Goal: Task Accomplishment & Management: Manage account settings

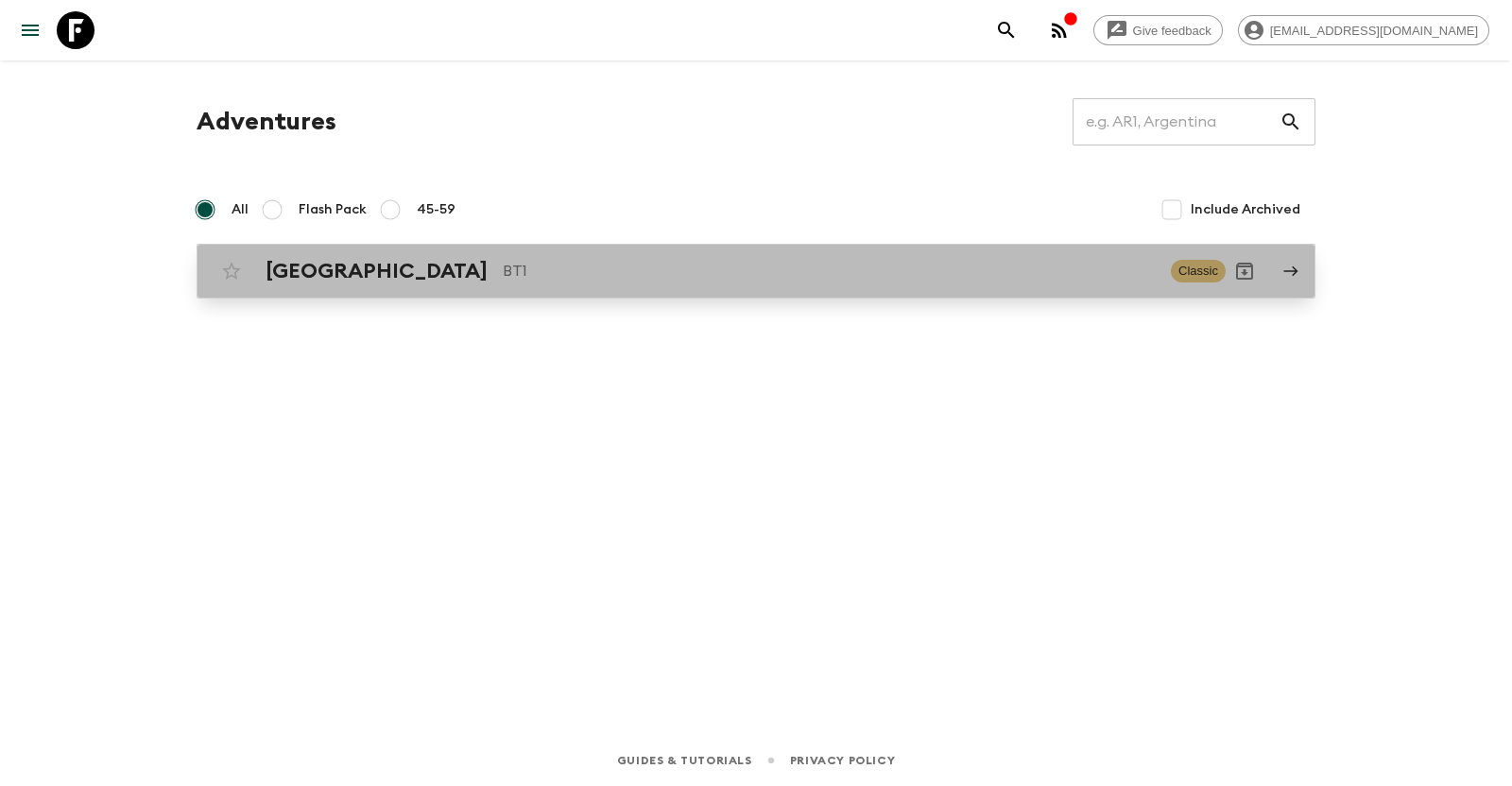
click at [1090, 283] on div "Bhutan BT1 Classic" at bounding box center [719, 271] width 1013 height 38
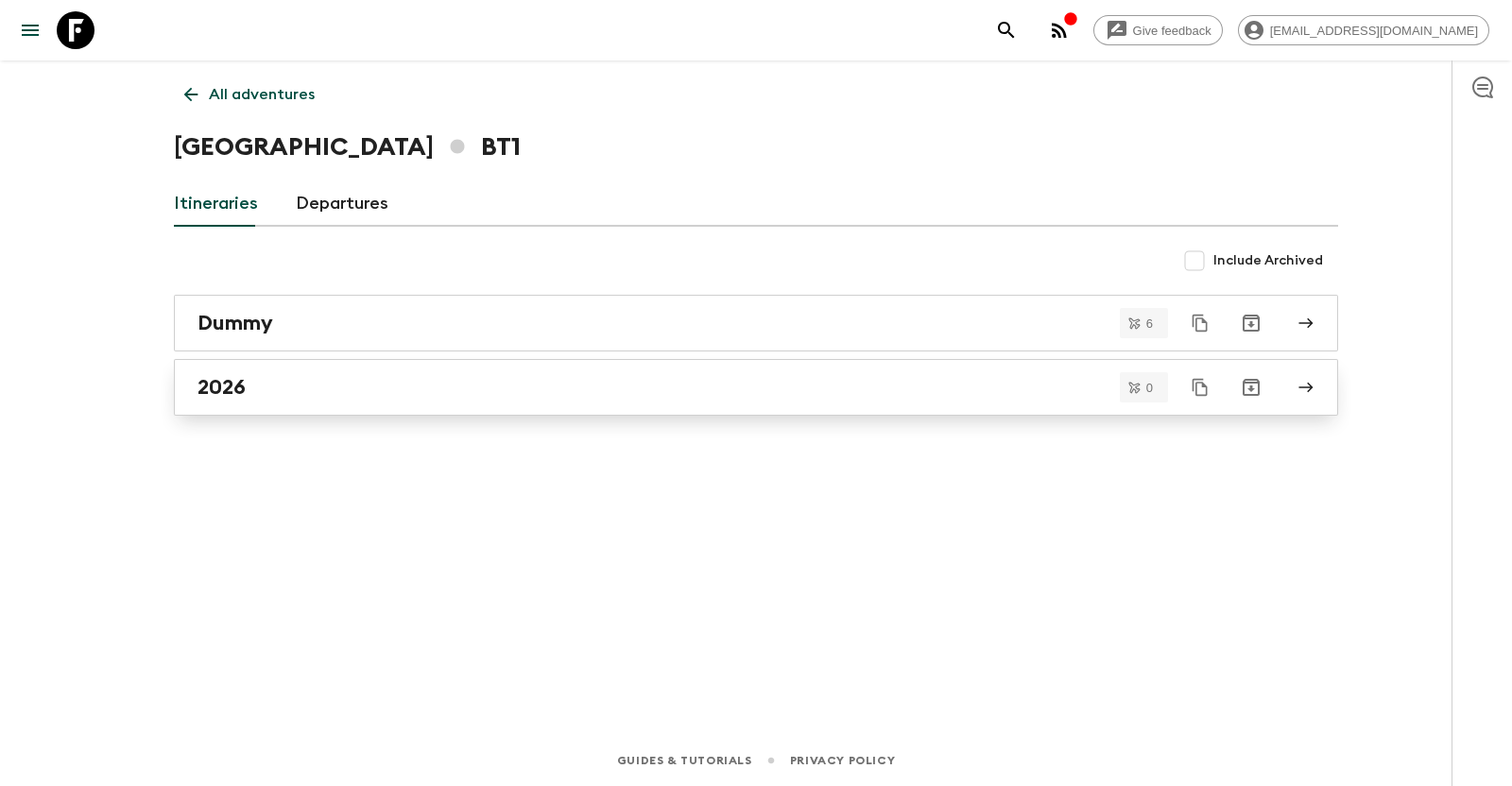
click at [1001, 393] on div "2026" at bounding box center [737, 387] width 1080 height 25
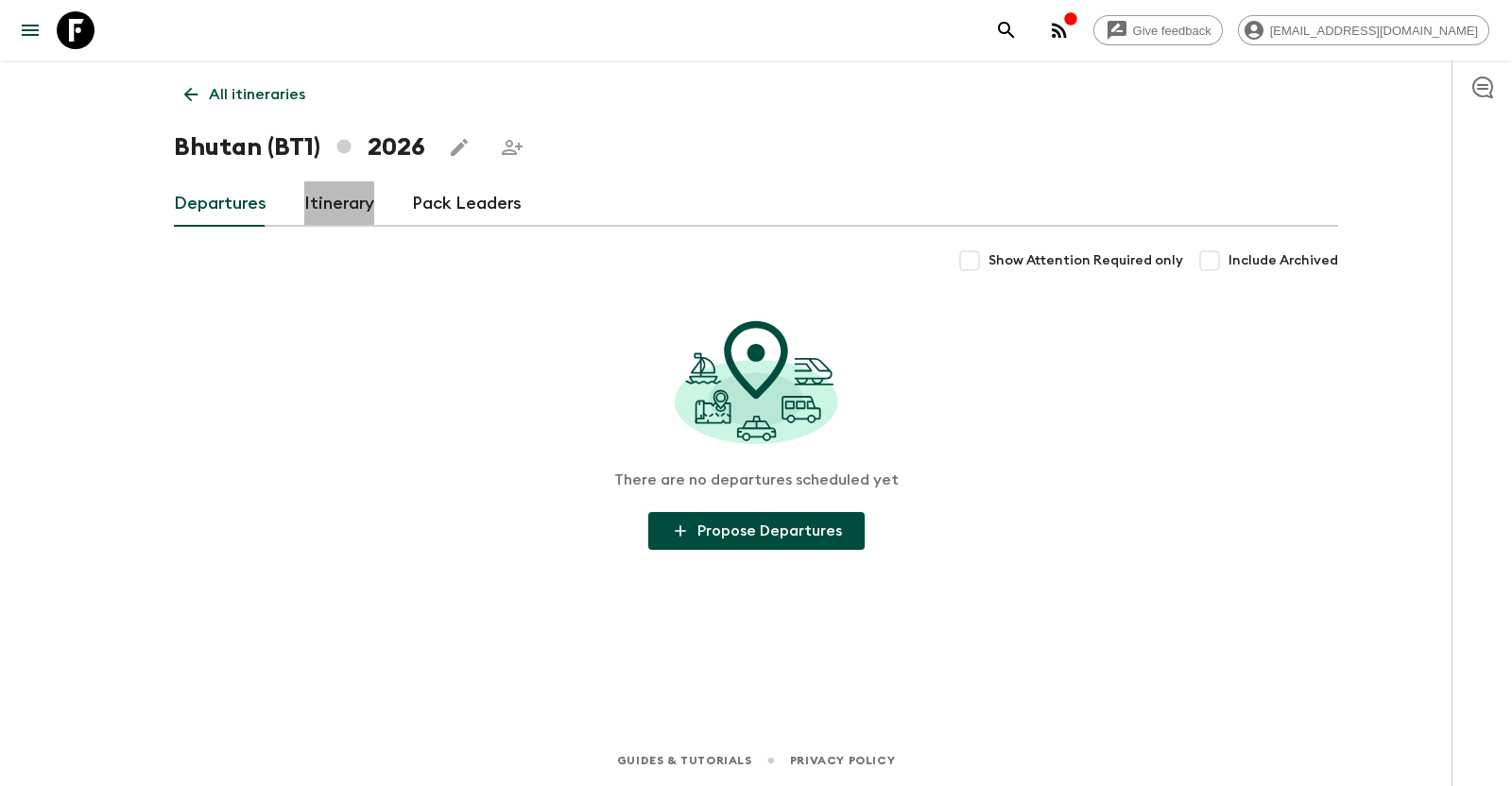
click at [335, 196] on link "Itinerary" at bounding box center [340, 204] width 70 height 46
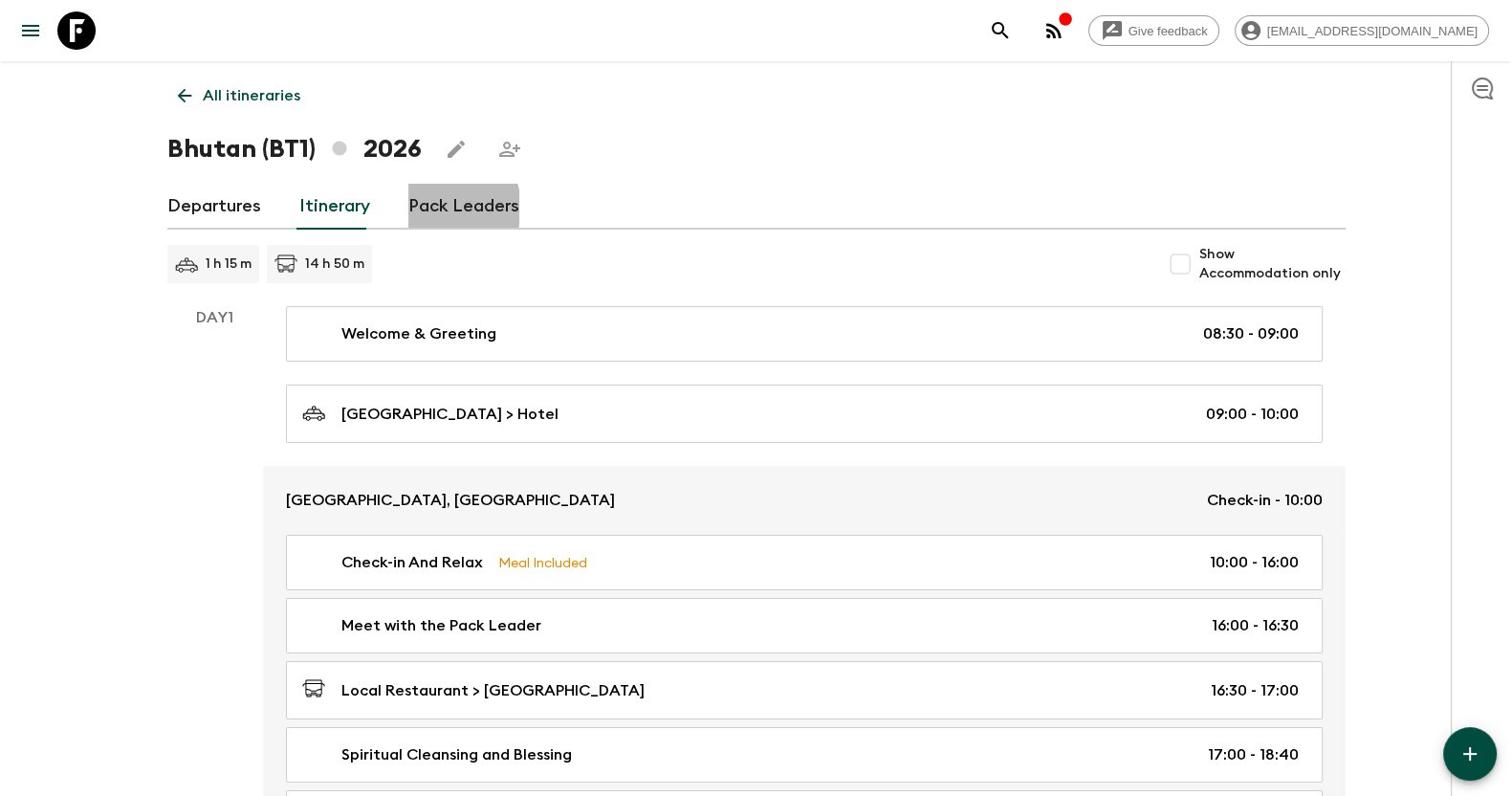
click at [437, 207] on link "Pack Leaders" at bounding box center [464, 206] width 111 height 46
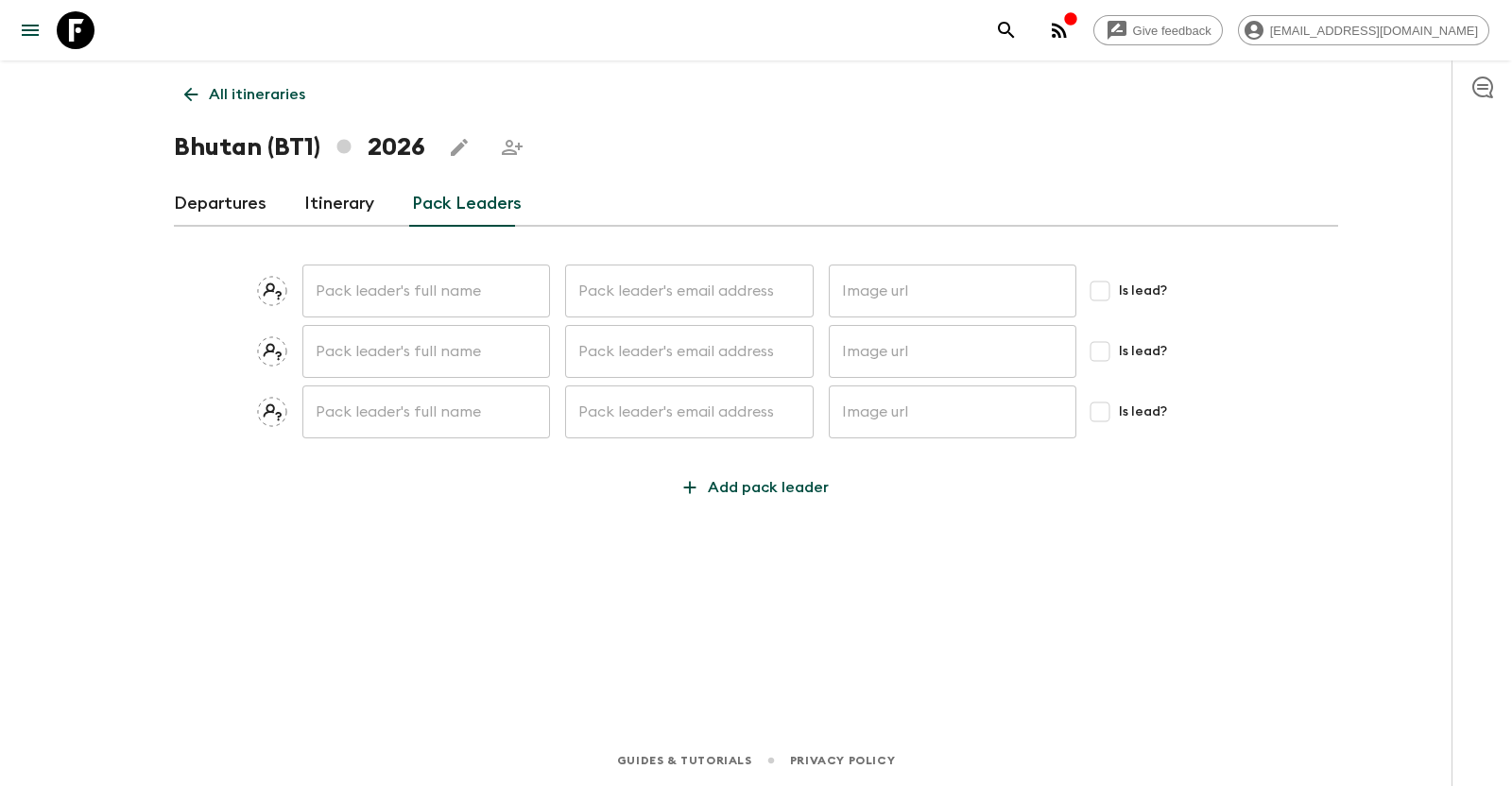
click at [350, 194] on link "Itinerary" at bounding box center [340, 204] width 70 height 46
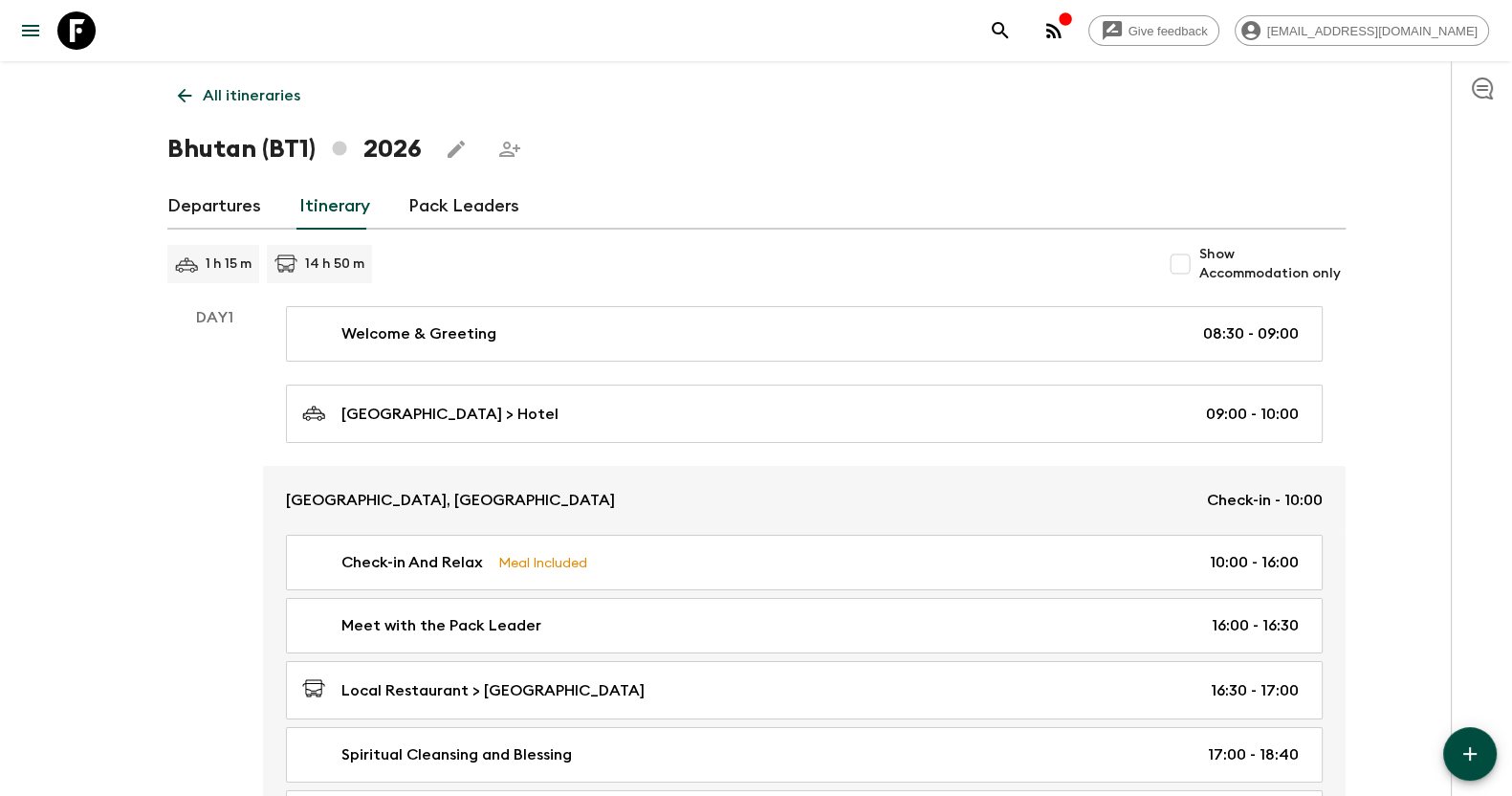
click at [1191, 267] on input "Show Accommodation only" at bounding box center [1180, 264] width 38 height 38
checkbox input "true"
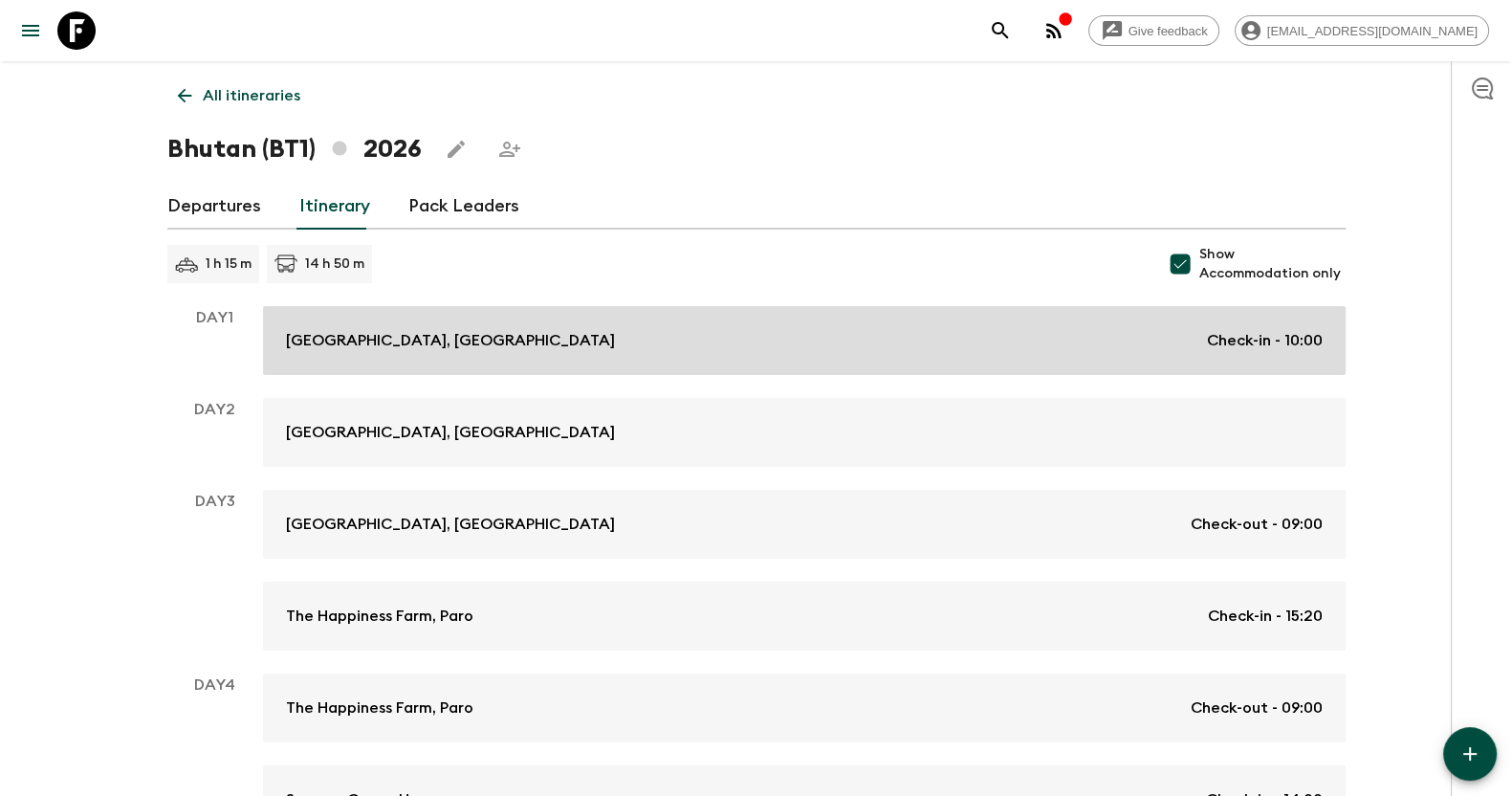
click at [1086, 347] on div "[GEOGRAPHIC_DATA], Thimphu Check-in - 10:00" at bounding box center [804, 341] width 1037 height 23
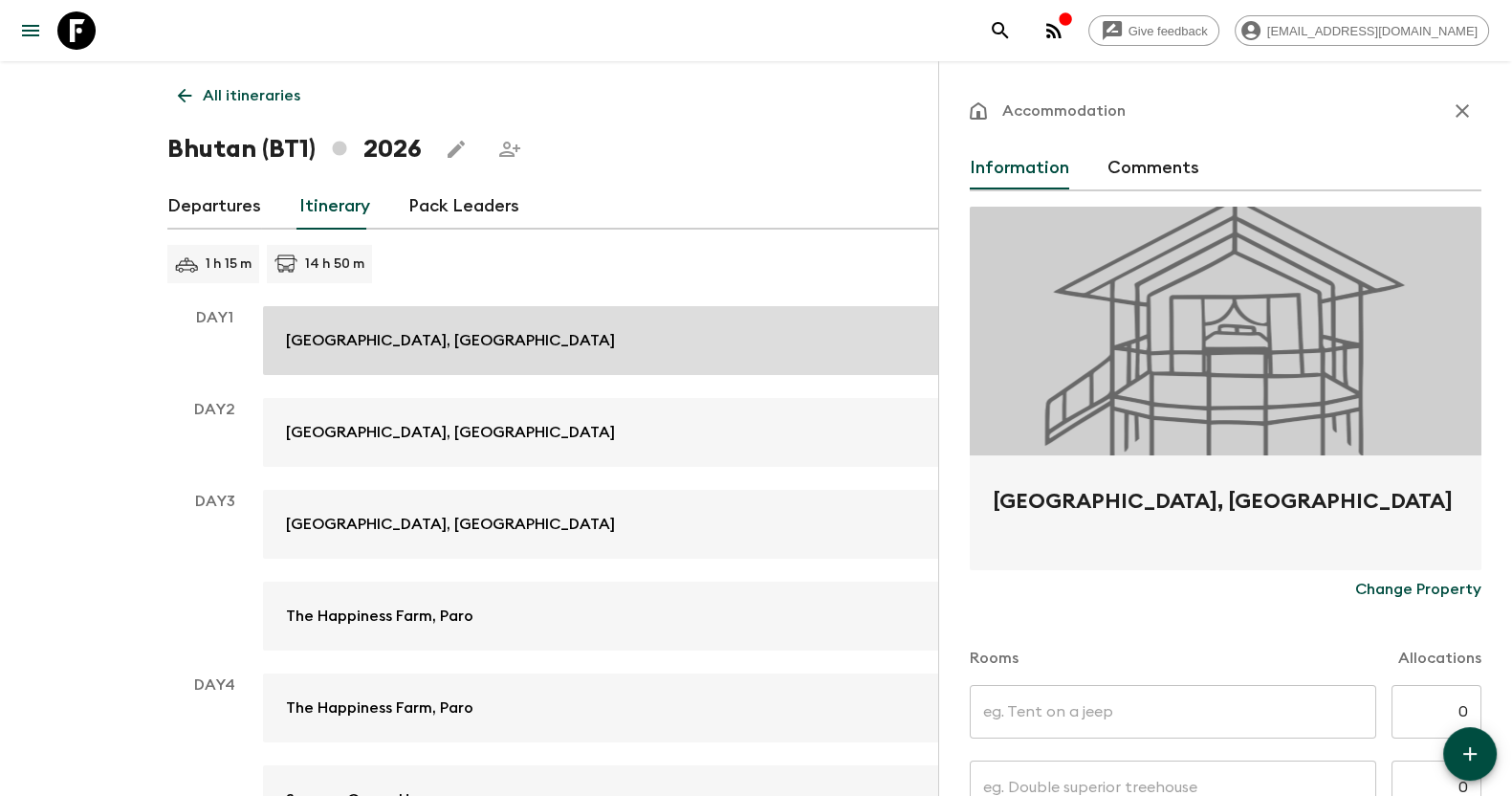
type input "Day 1"
type input "Day 3"
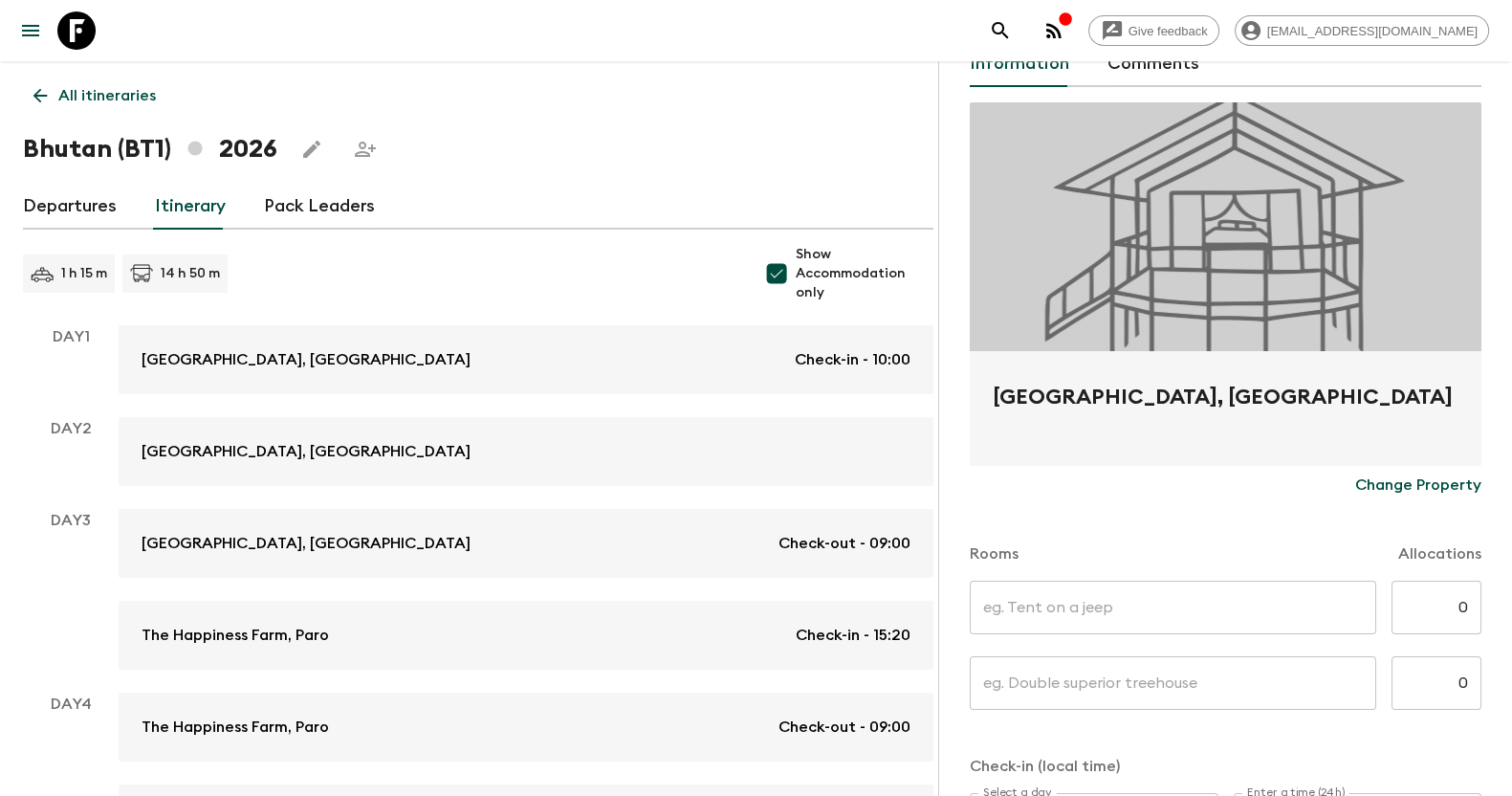
scroll to position [238, 0]
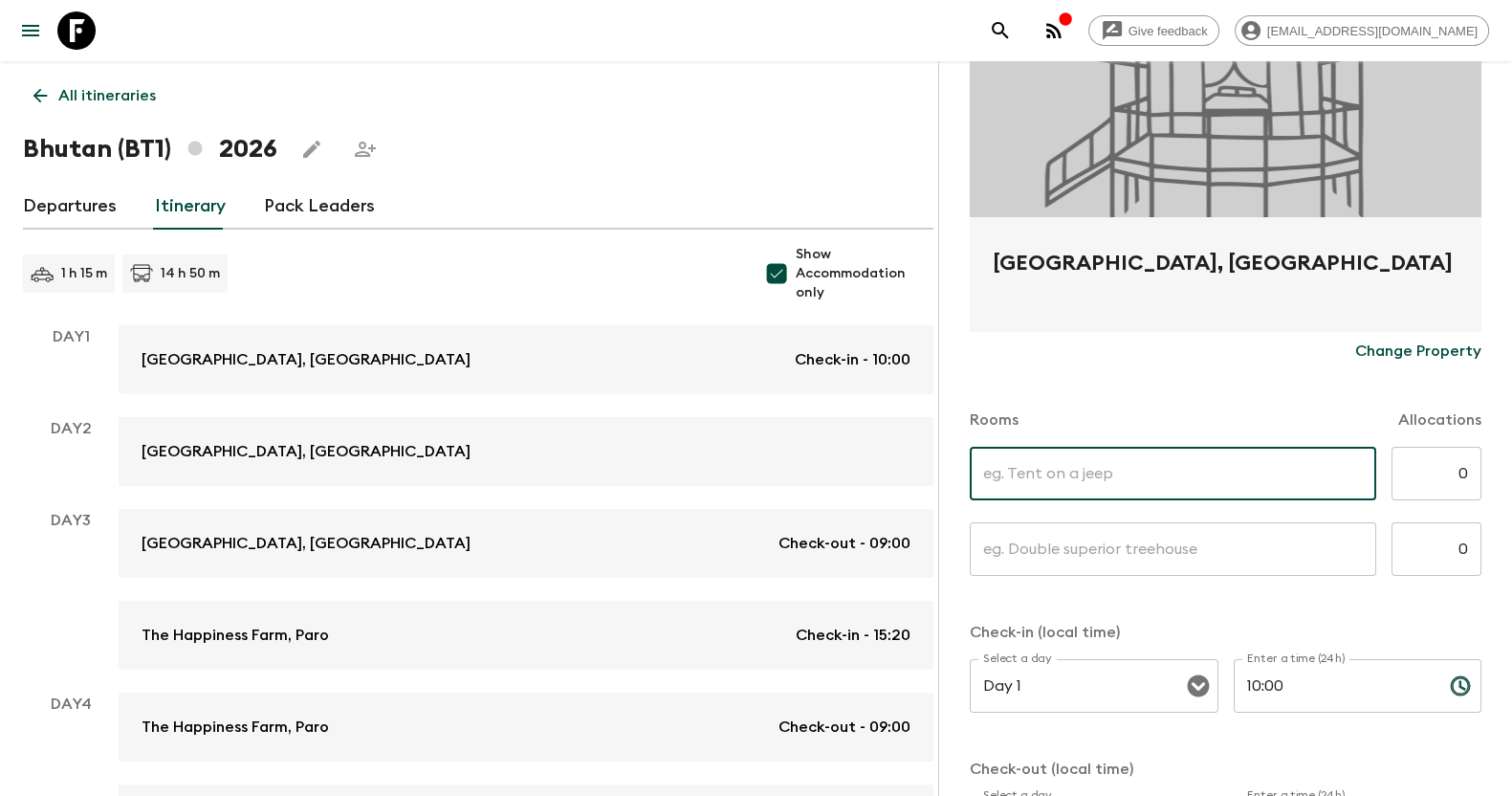
click at [1086, 466] on input "text" at bounding box center [1172, 473] width 406 height 54
click at [1177, 379] on div "Rooms Allocations" at bounding box center [1225, 408] width 512 height 77
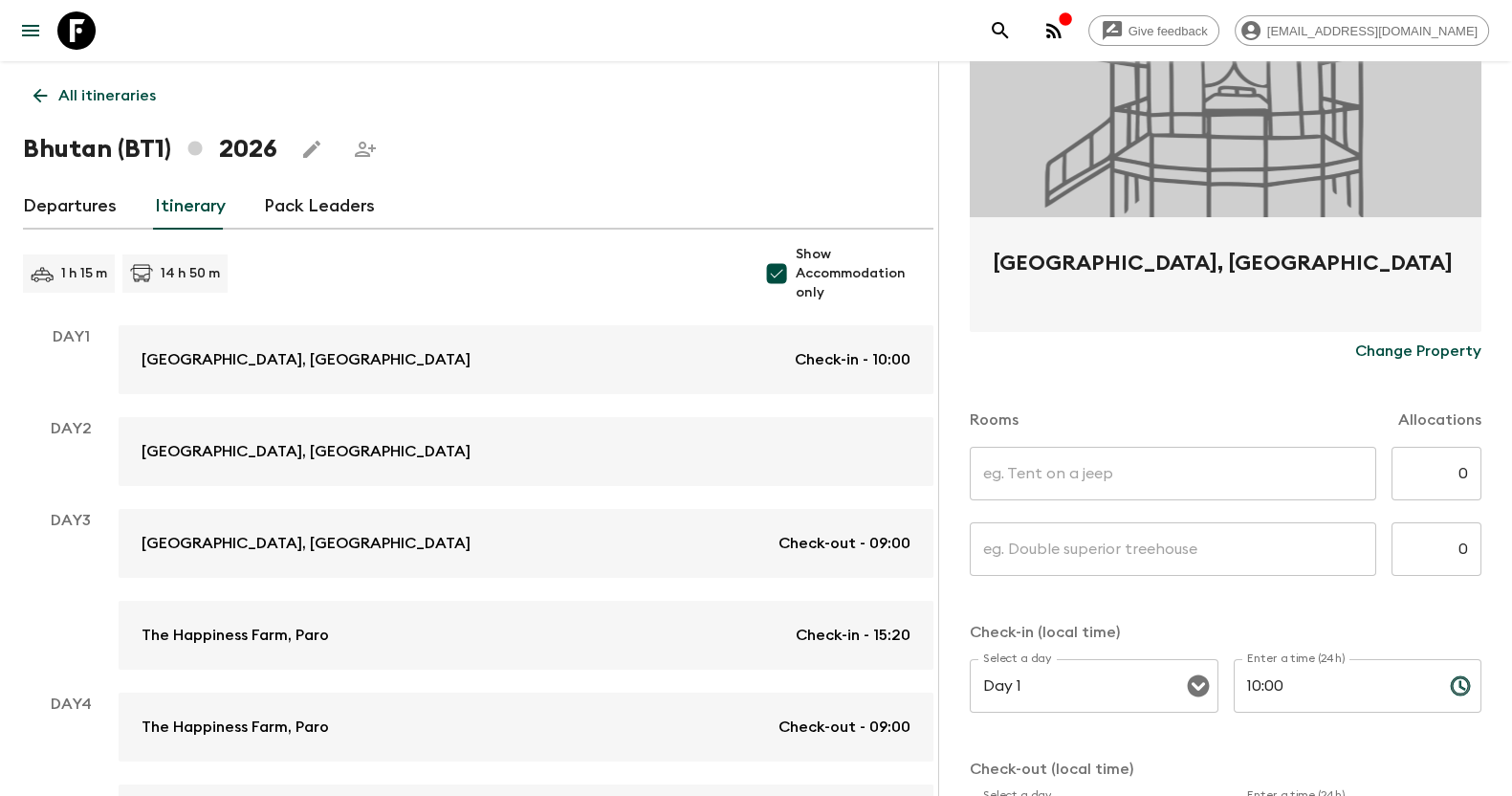
click at [1075, 479] on input "text" at bounding box center [1172, 473] width 406 height 54
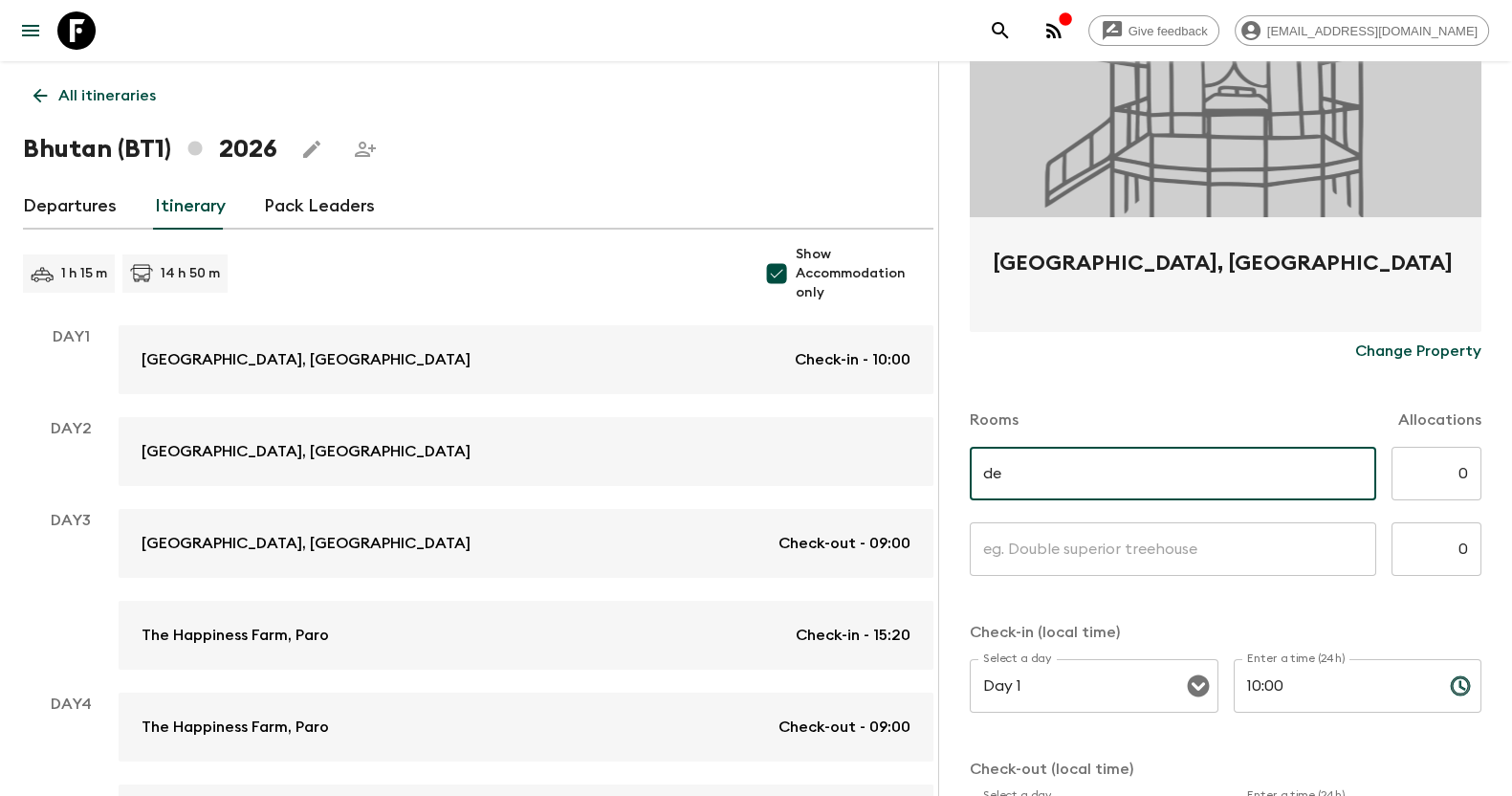
type input "d"
type input "Deluxe Room"
click at [1090, 567] on input "text" at bounding box center [1172, 549] width 406 height 54
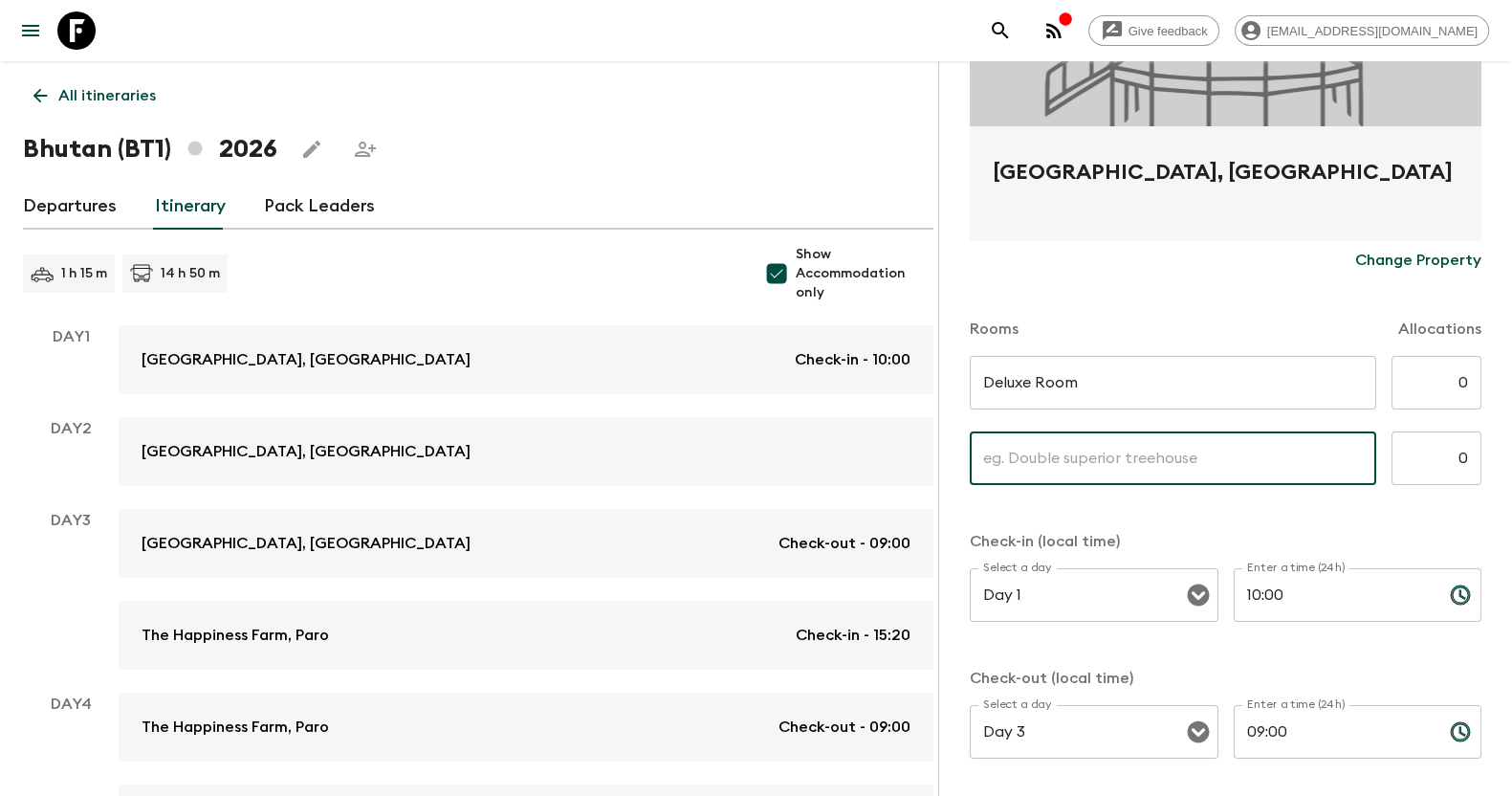
scroll to position [293, 0]
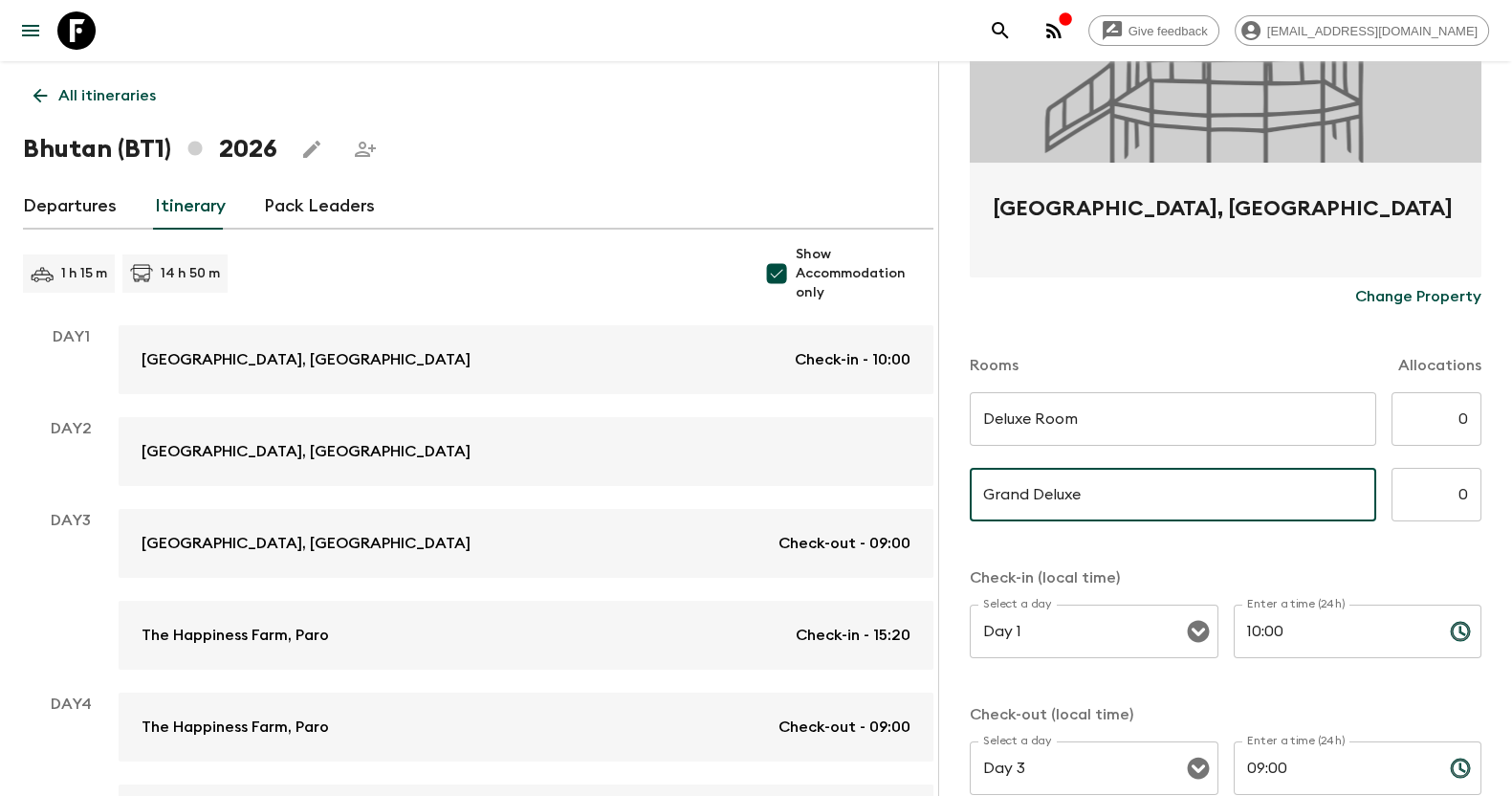
type input "Grand Deluxe"
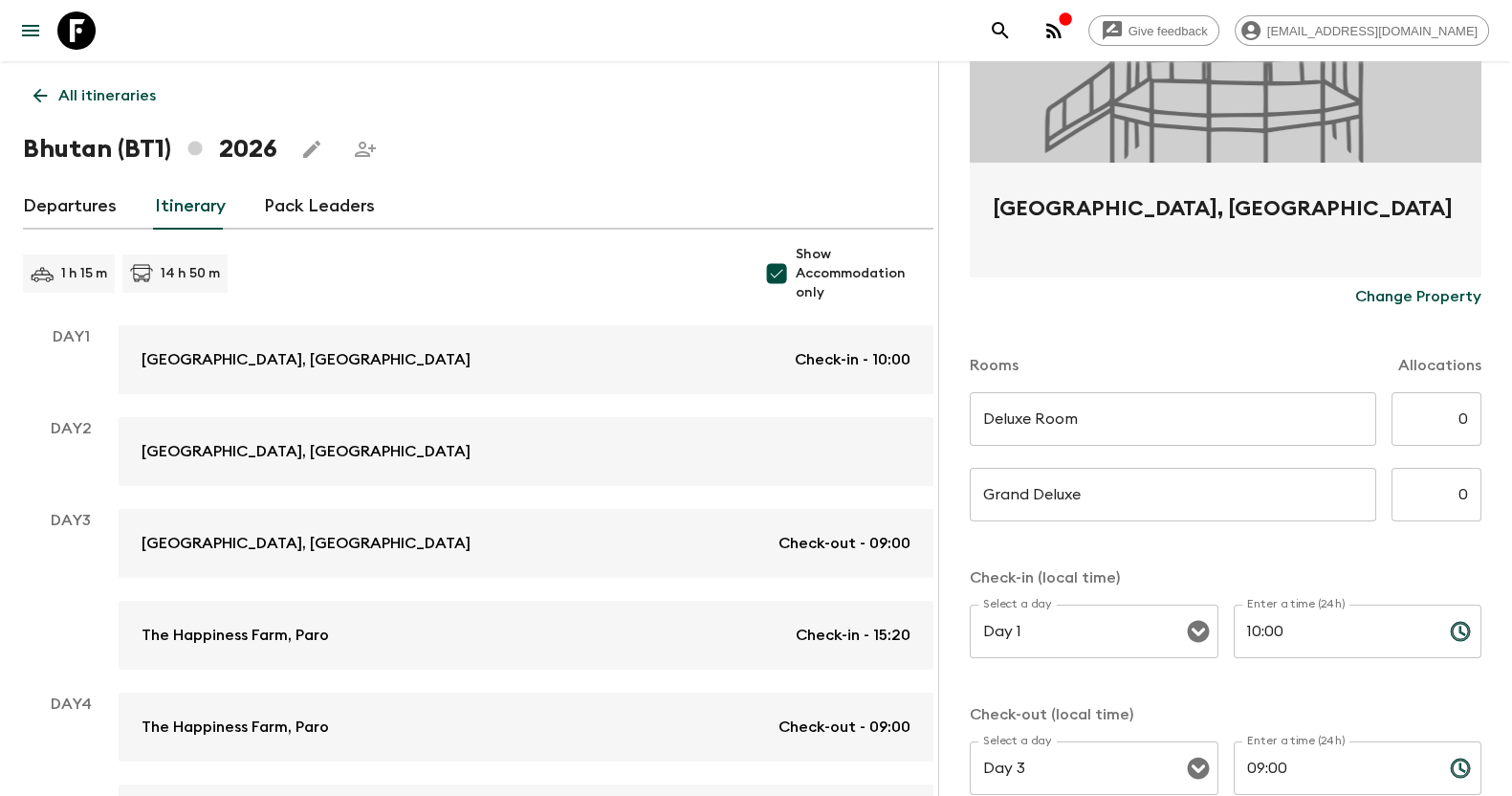
click at [1306, 546] on form "Capital Hotel, Thimphu Change Property Rooms Allocations Deluxe Room ​ ​ 0 ​ Gr…" at bounding box center [1225, 403] width 512 height 979
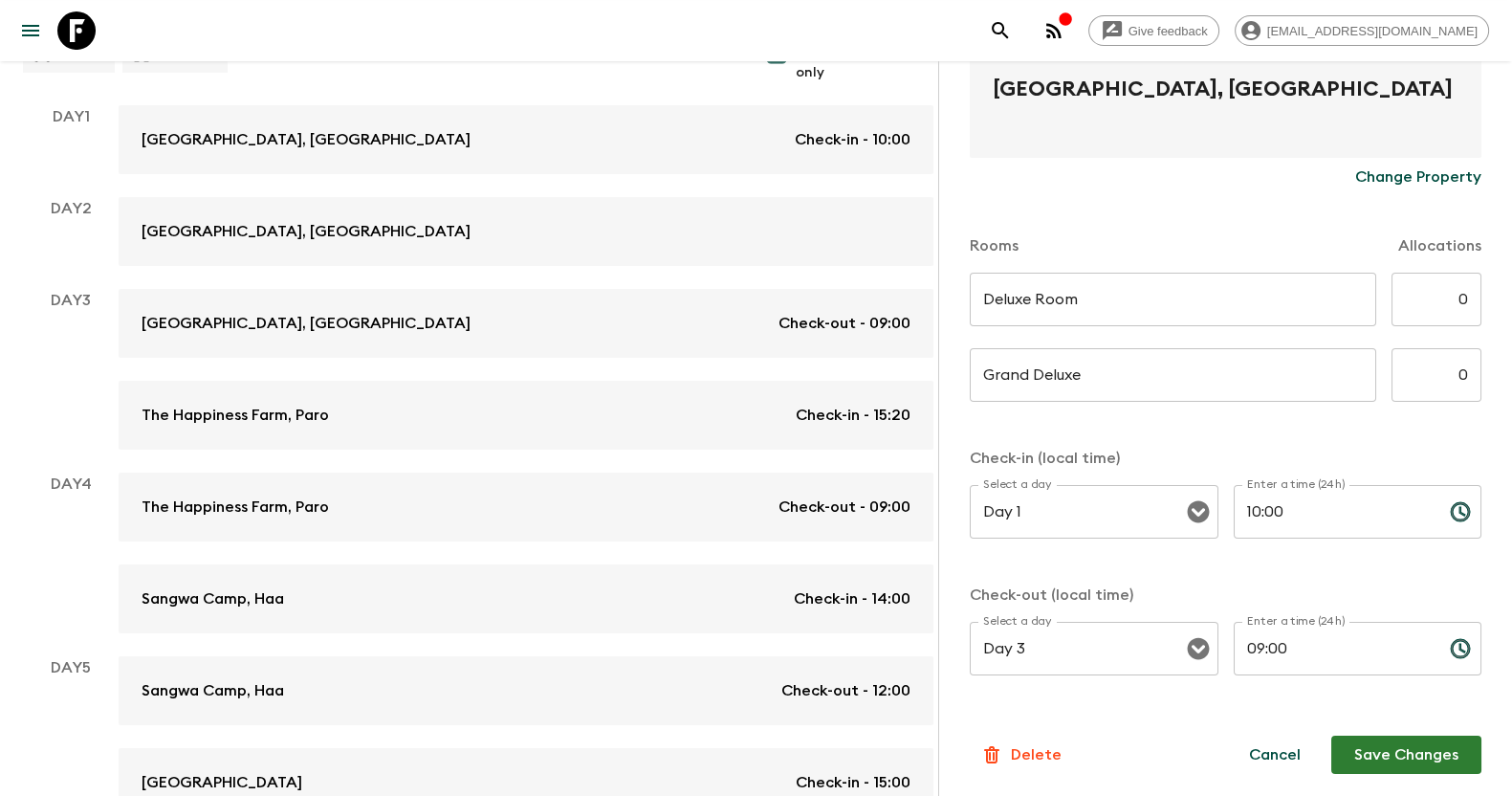
scroll to position [238, 0]
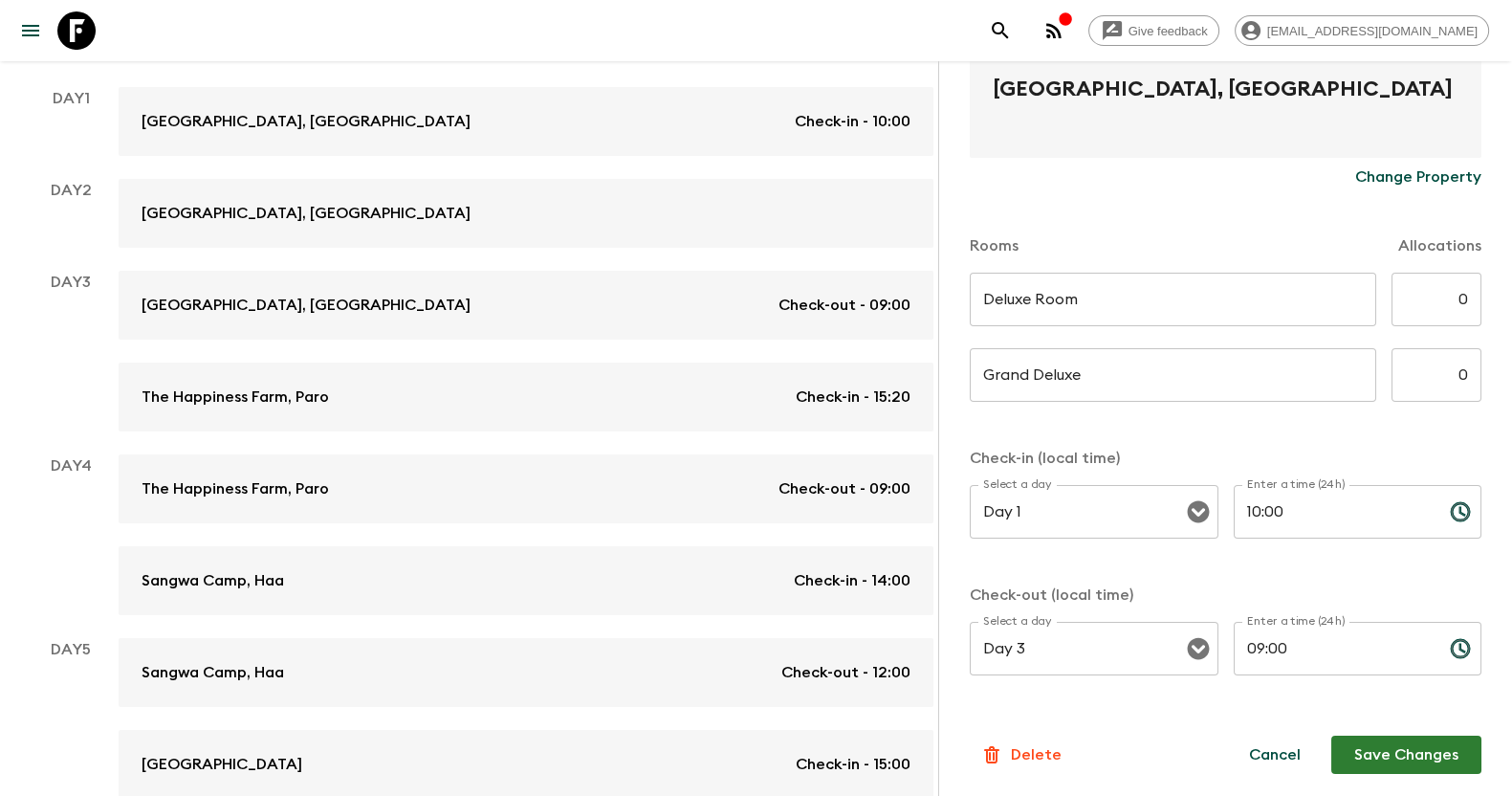
click at [1373, 736] on button "Save Changes" at bounding box center [1405, 755] width 150 height 38
click at [1442, 312] on input "0" at bounding box center [1436, 300] width 90 height 54
type input "1"
click at [1439, 370] on input "0" at bounding box center [1436, 375] width 90 height 54
type input "1"
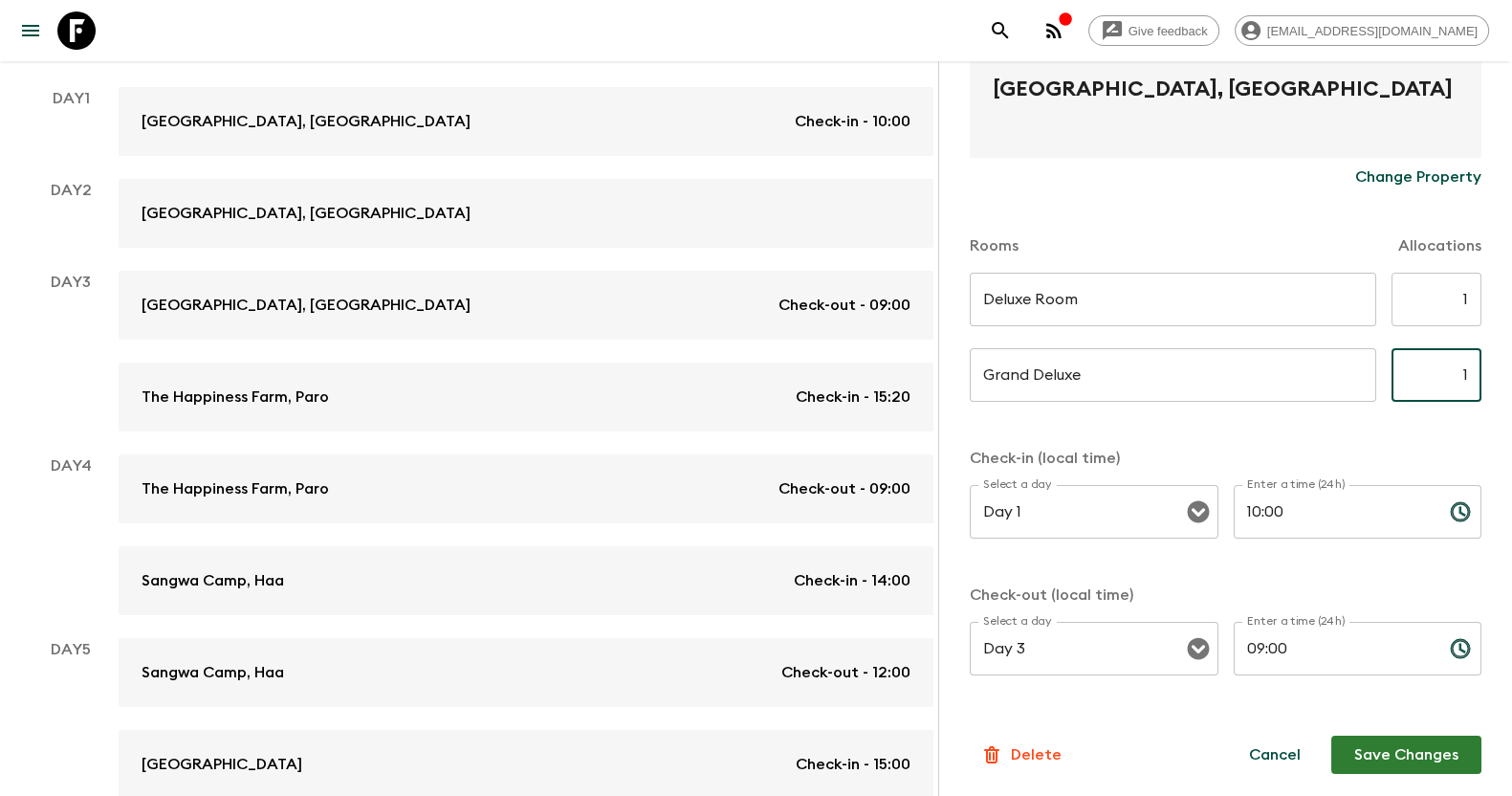
click at [1424, 241] on p "Allocations" at bounding box center [1439, 246] width 84 height 23
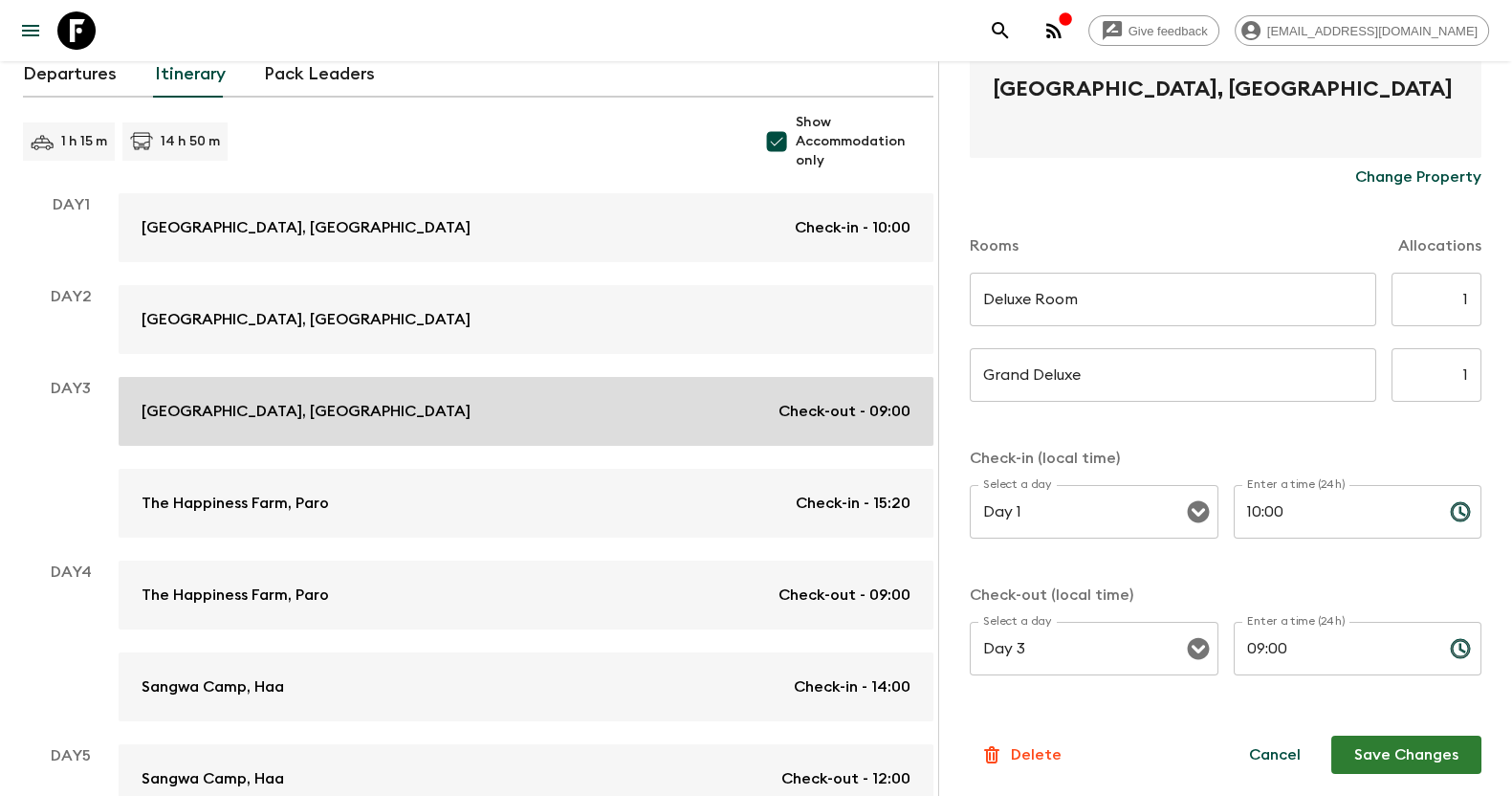
scroll to position [0, 0]
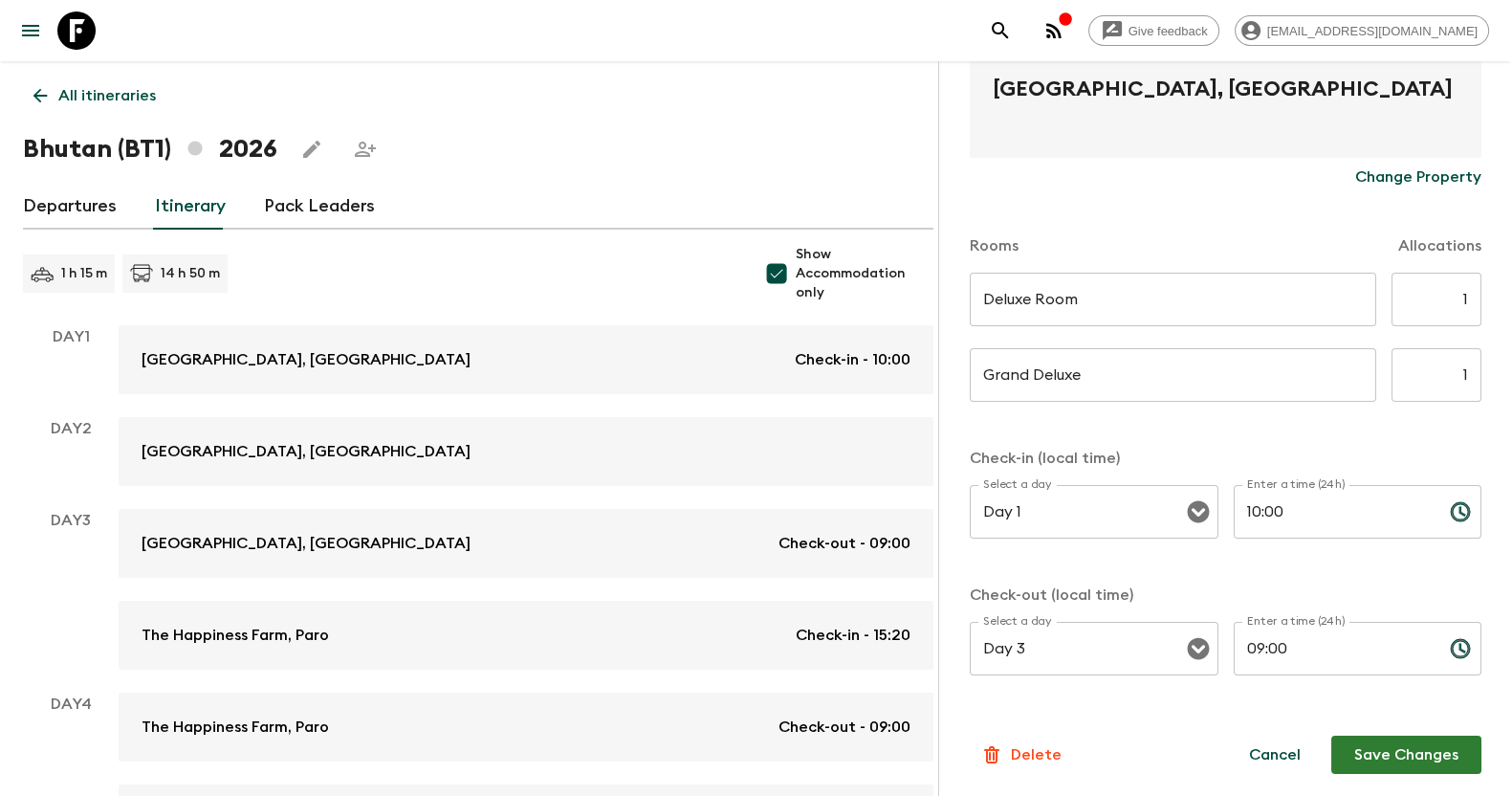
click at [1384, 764] on button "Save Changes" at bounding box center [1405, 755] width 150 height 38
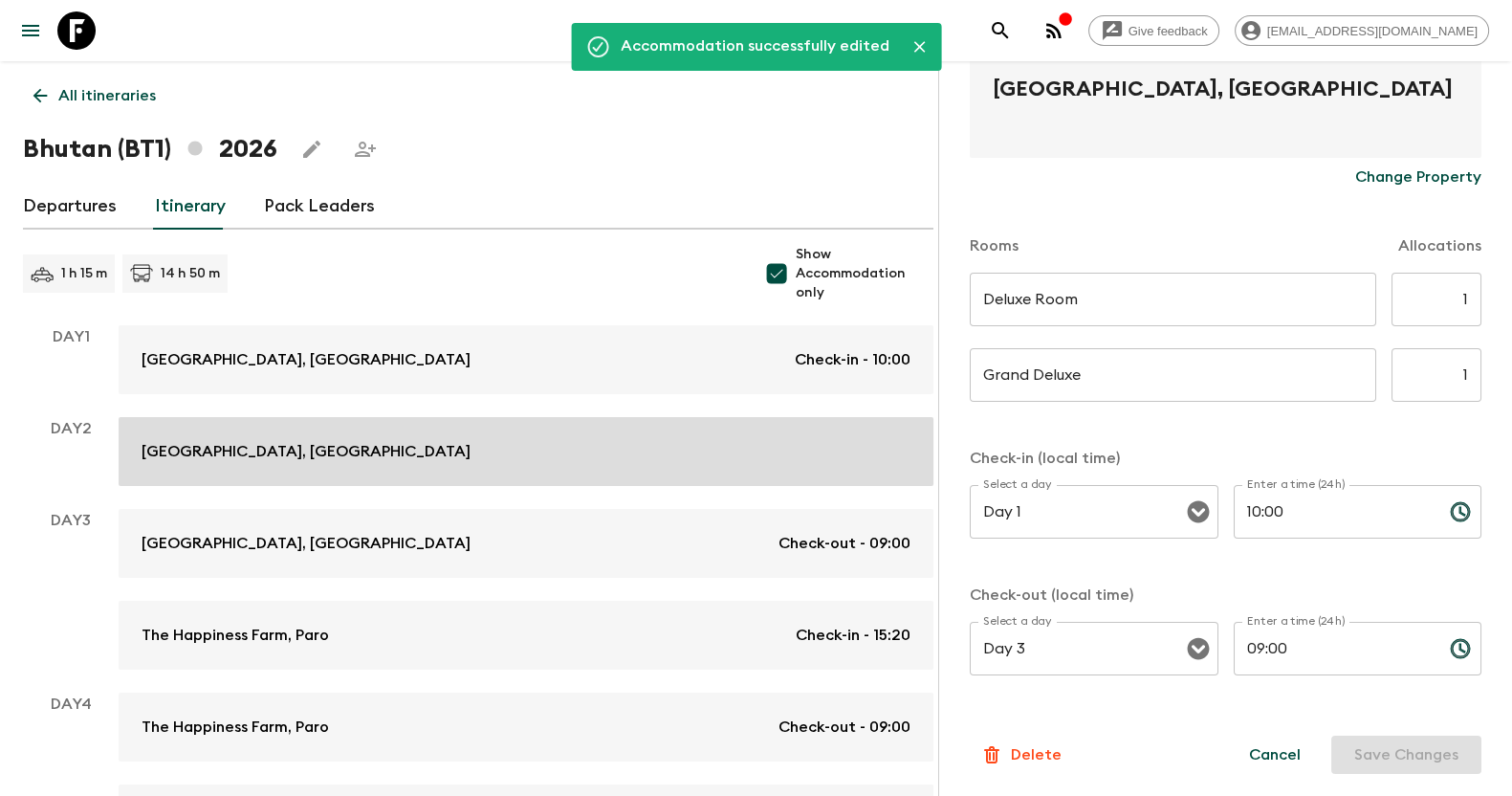
click at [519, 440] on div "[GEOGRAPHIC_DATA], [GEOGRAPHIC_DATA]" at bounding box center [525, 451] width 769 height 23
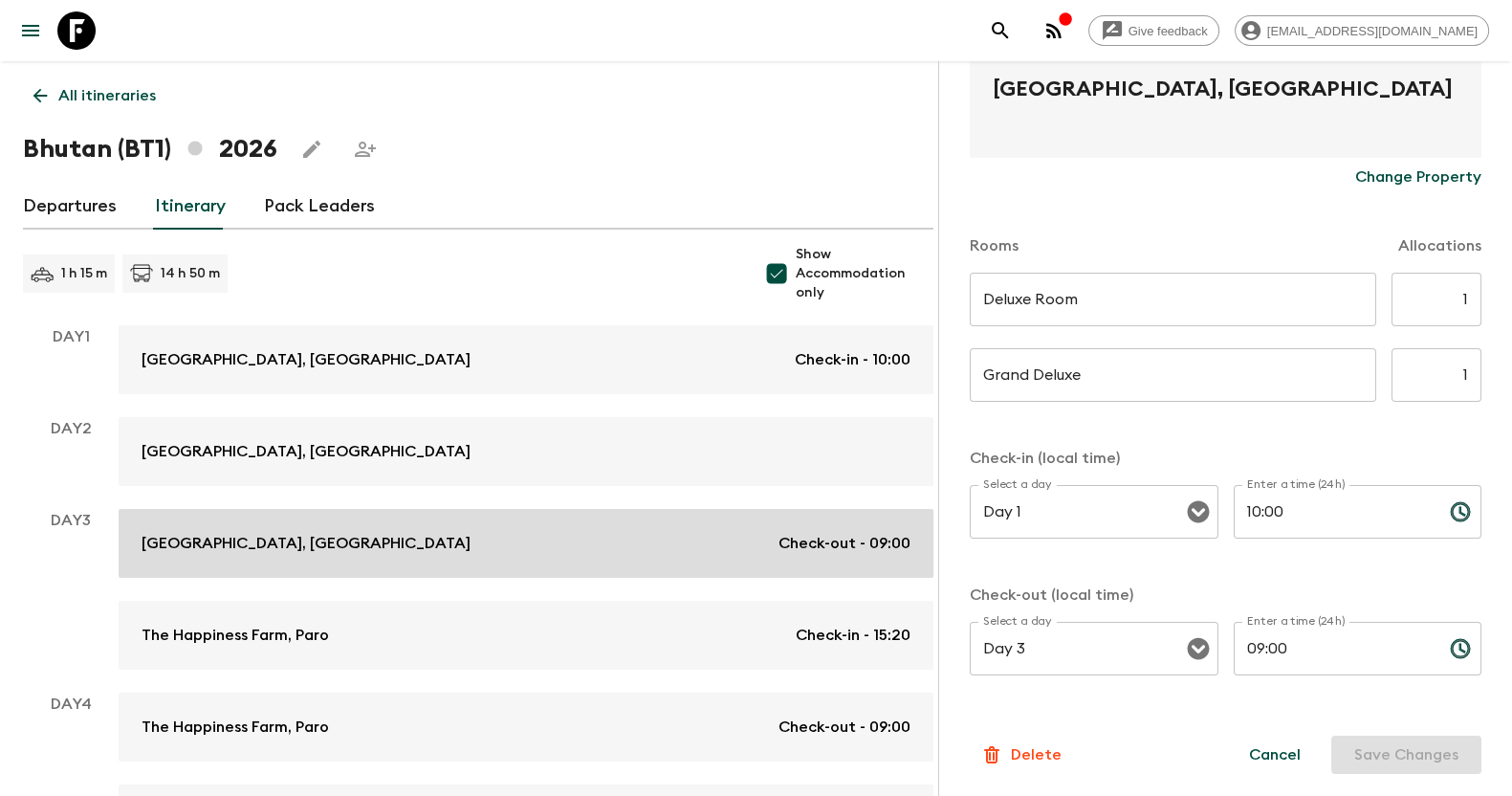
click at [531, 539] on div "[GEOGRAPHIC_DATA], Thimphu Check-out - 09:00" at bounding box center [525, 543] width 769 height 23
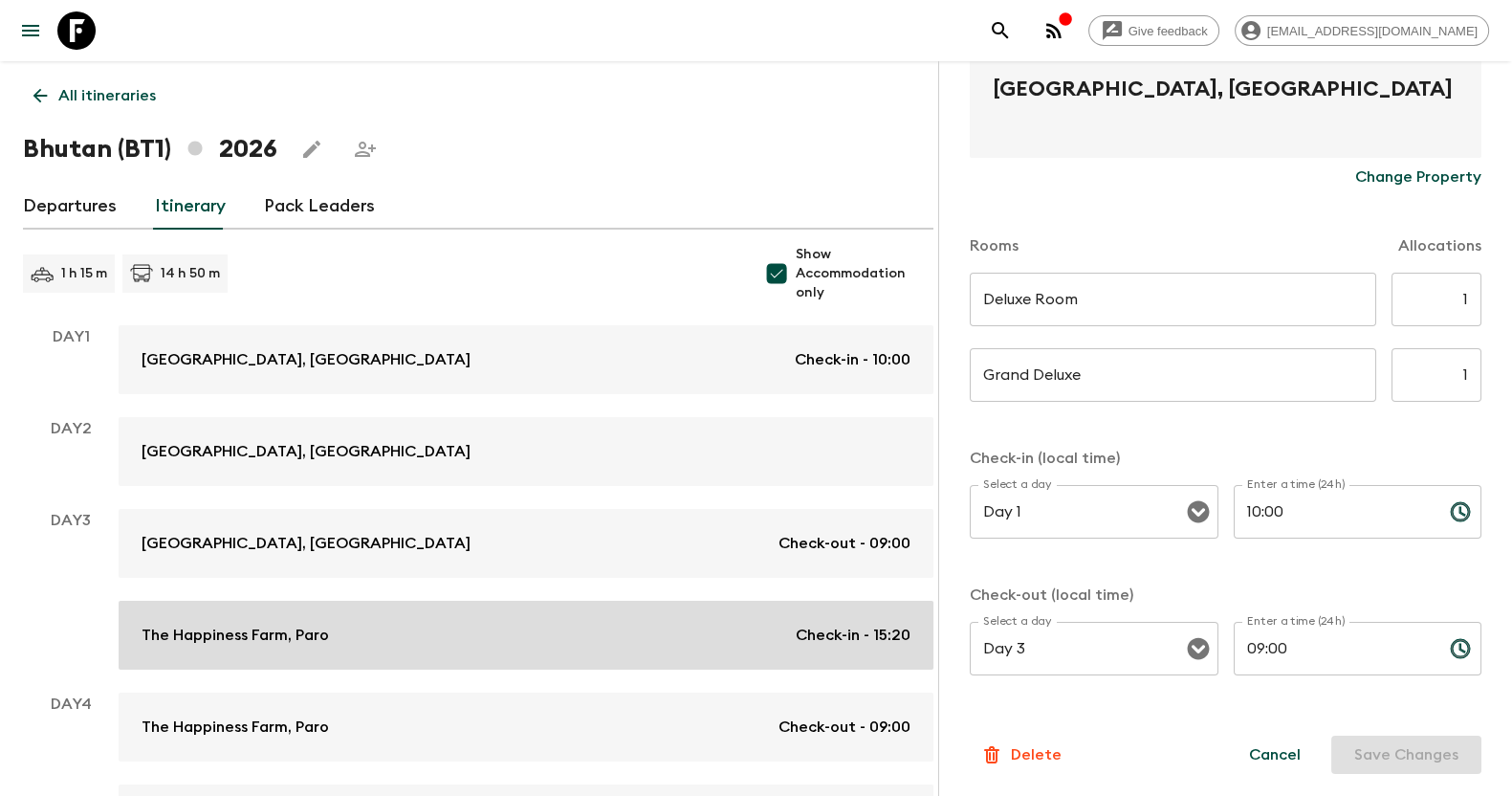
scroll to position [119, 0]
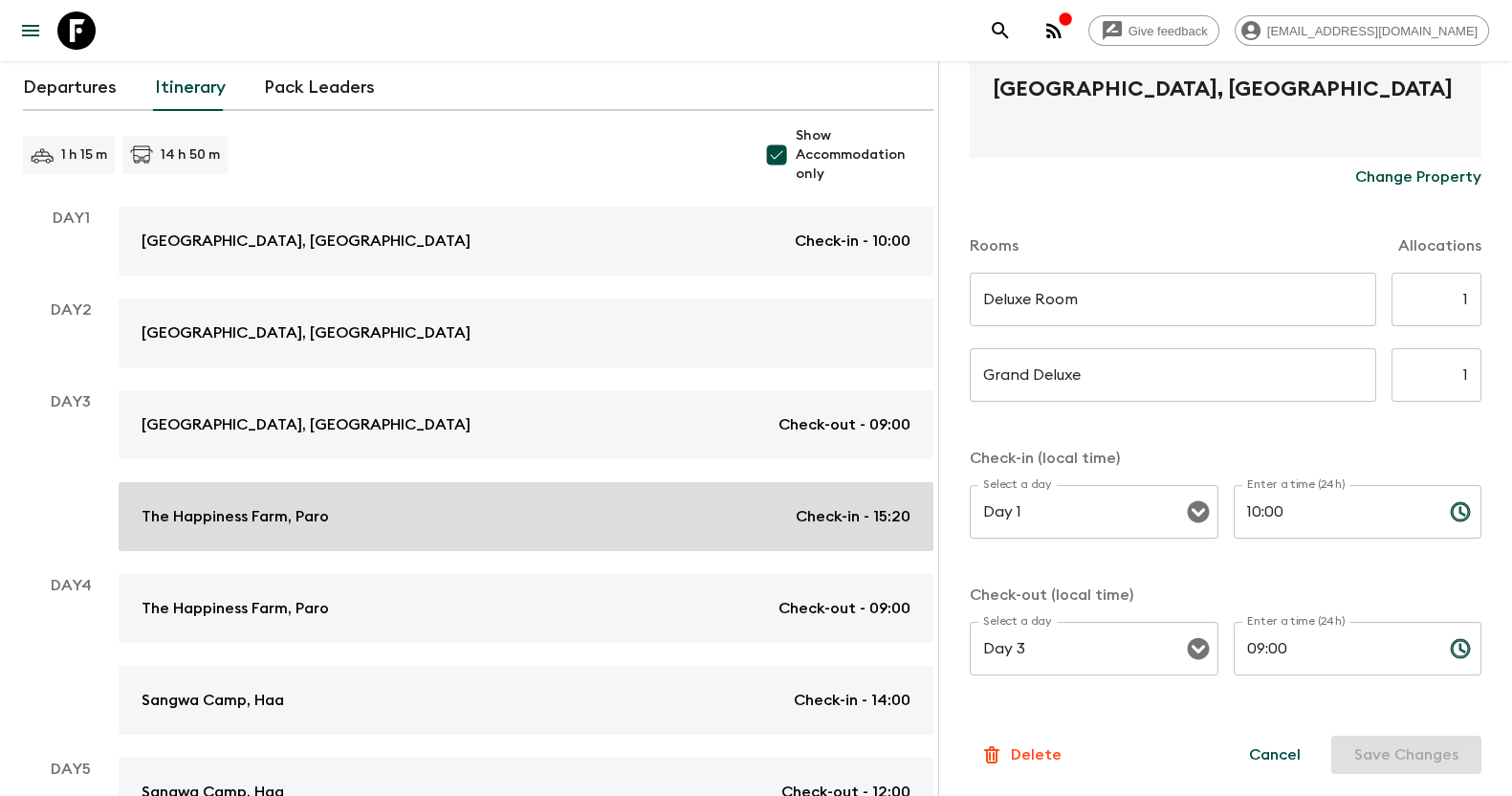
click at [545, 515] on div "The Happiness Farm, Paro Check-in - 15:20" at bounding box center [525, 517] width 769 height 23
type input "Day 3"
type input "15:20"
type input "Day 4"
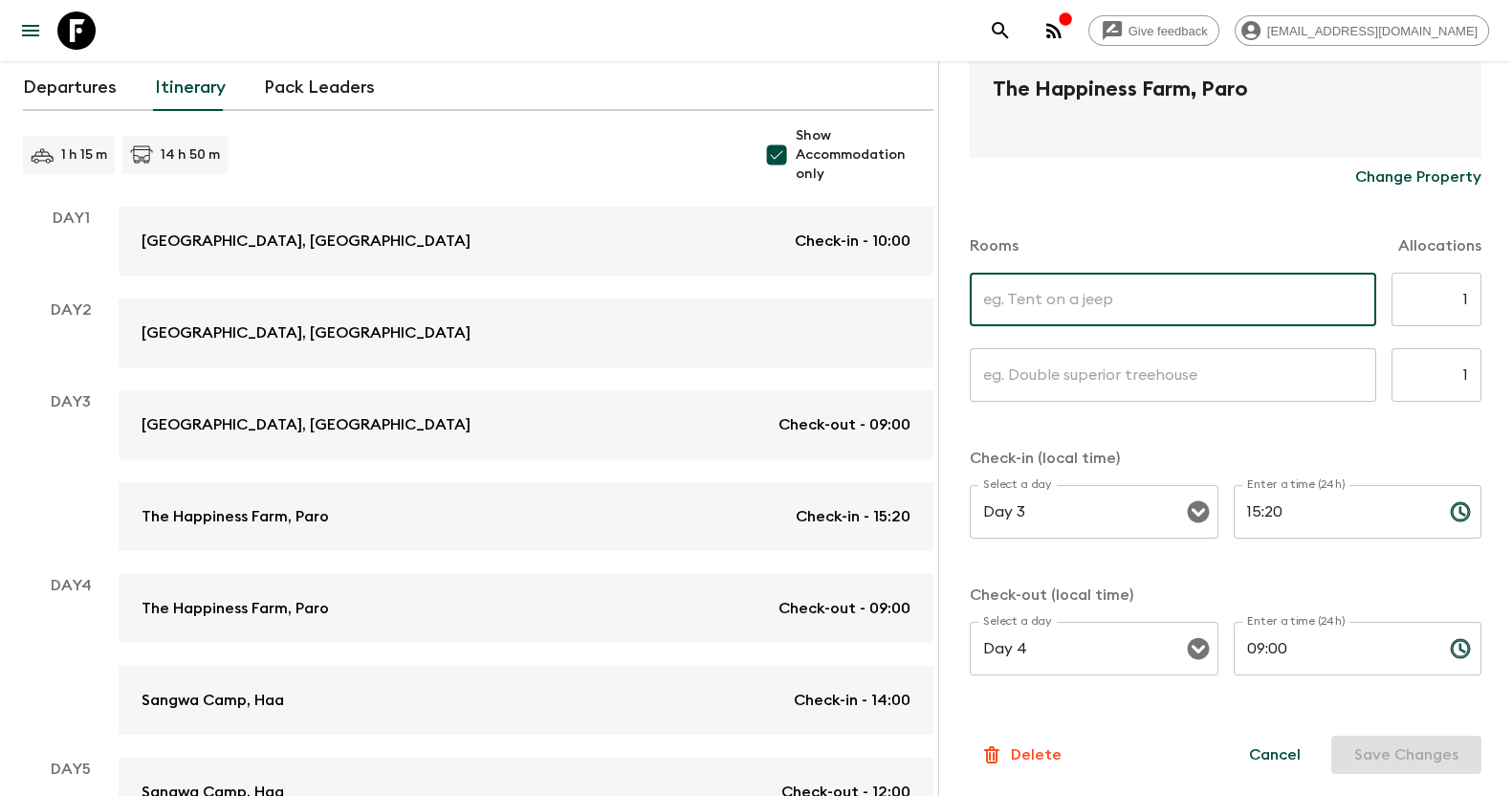
click at [1020, 303] on input "text" at bounding box center [1172, 300] width 406 height 54
click at [1078, 313] on input "SE" at bounding box center [1172, 300] width 406 height 54
paste input "tandard Double"
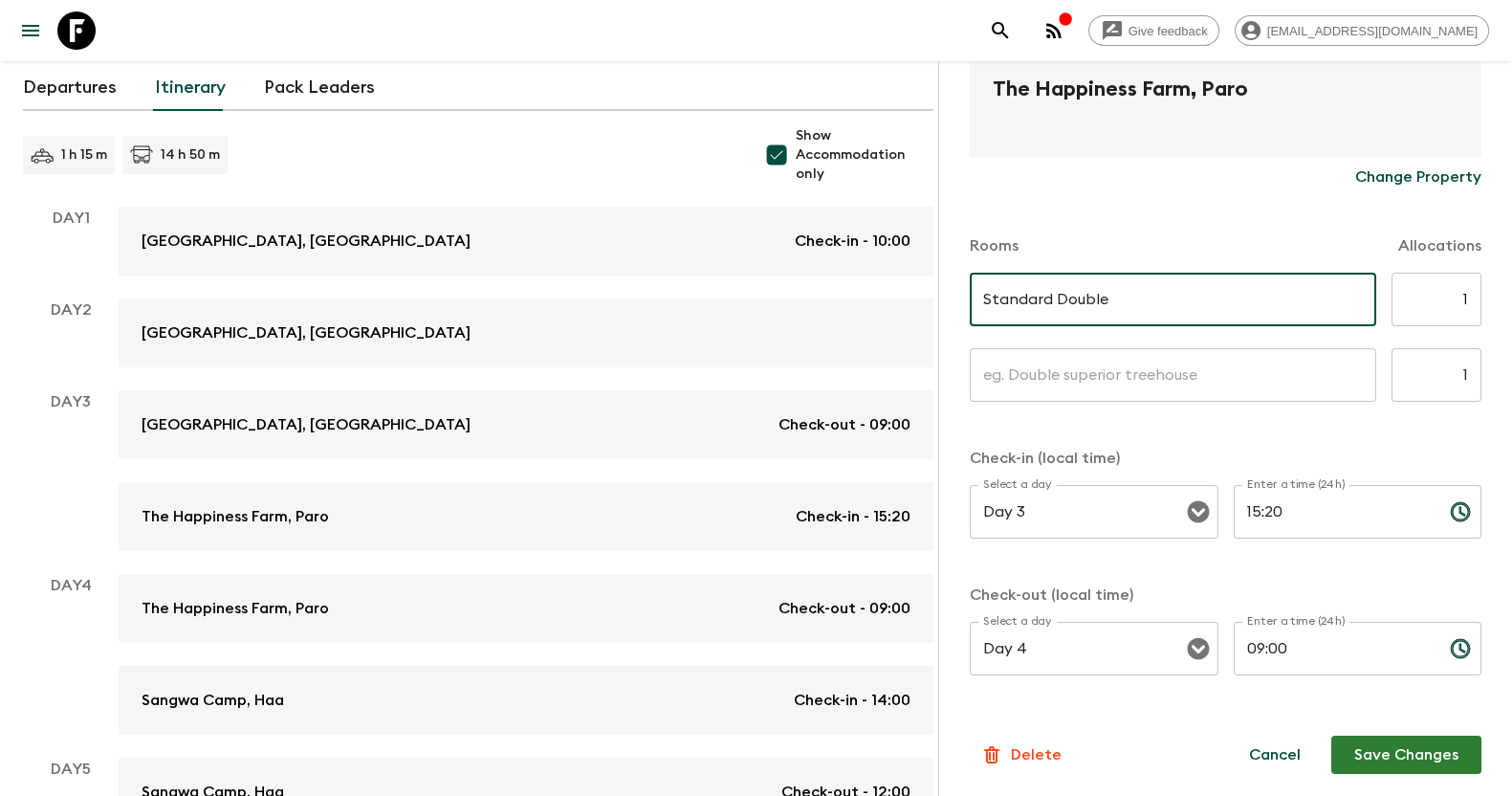
type input "Standard Double"
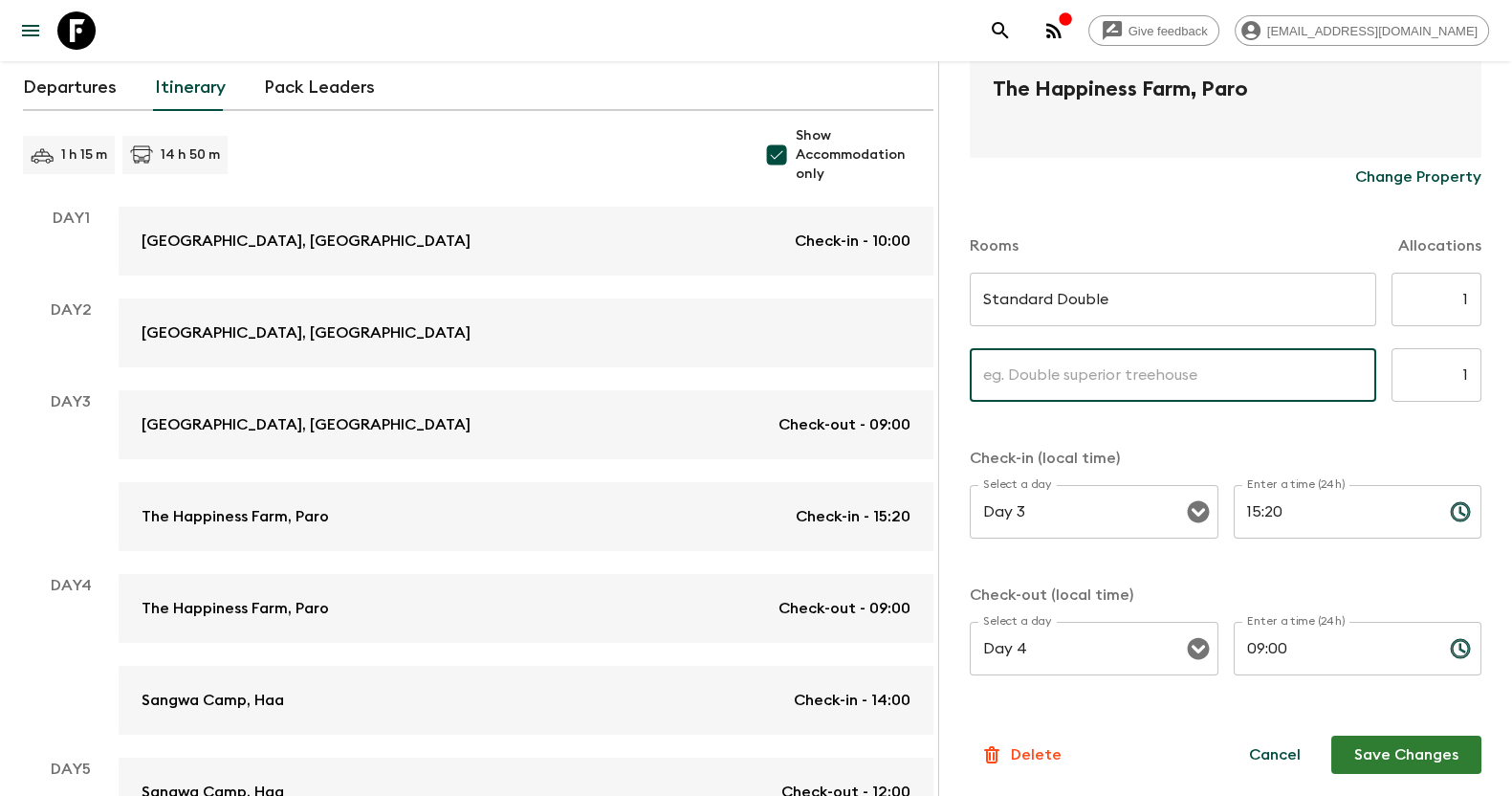
click at [1107, 368] on input "text" at bounding box center [1172, 375] width 406 height 54
paste input "Suite"
type input "Suite"
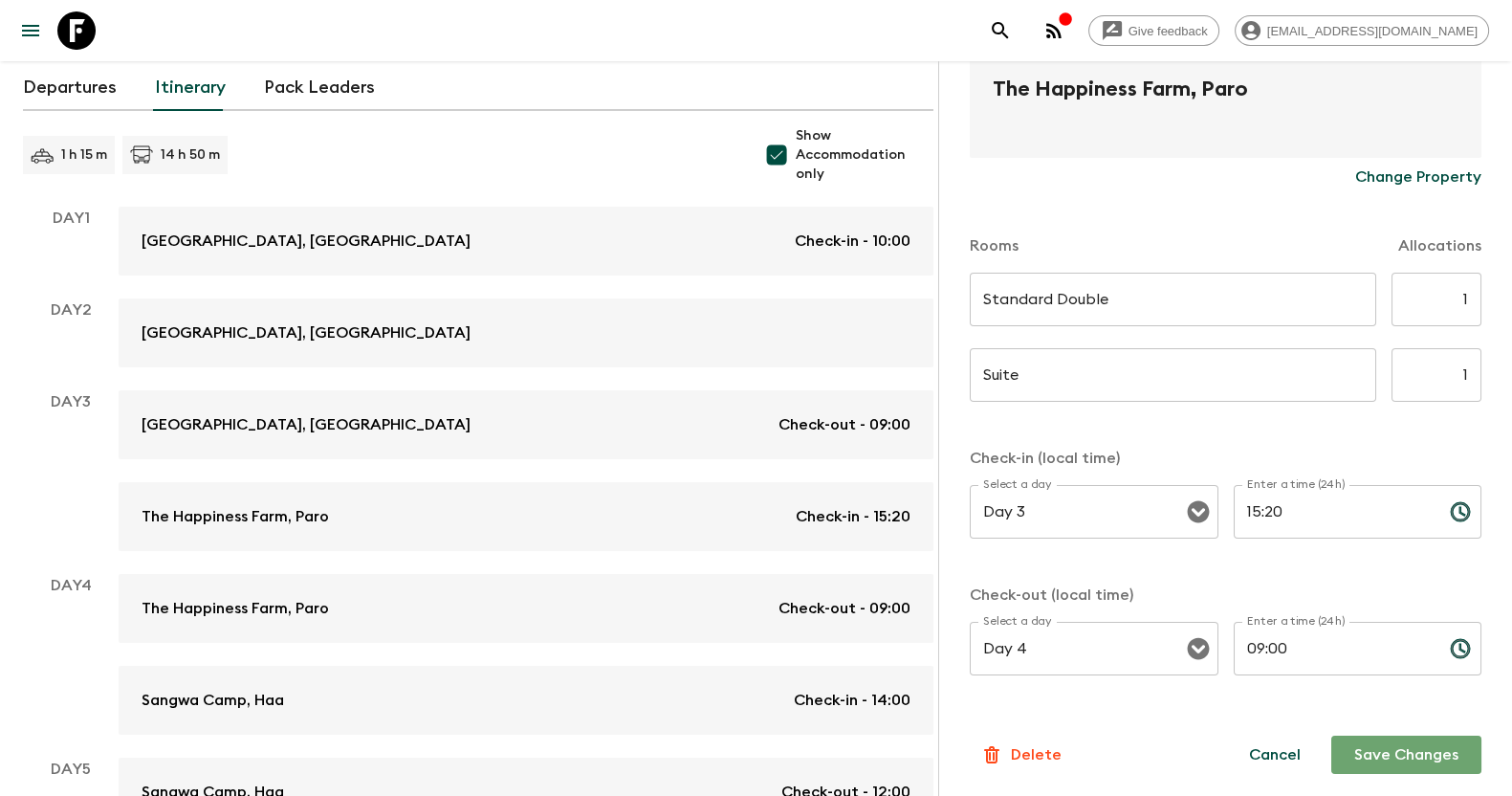
click at [1394, 745] on button "Save Changes" at bounding box center [1405, 755] width 150 height 38
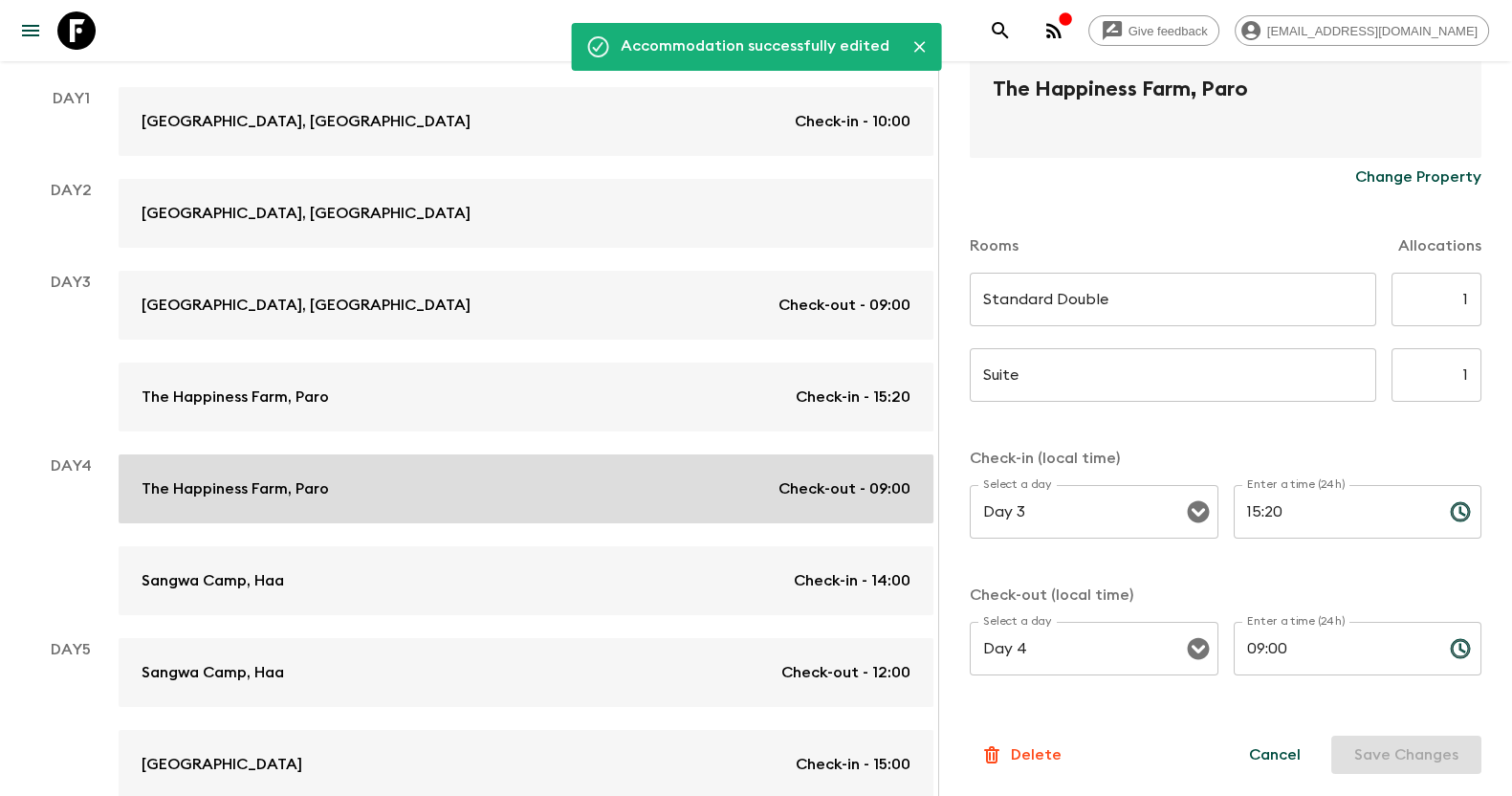
scroll to position [359, 0]
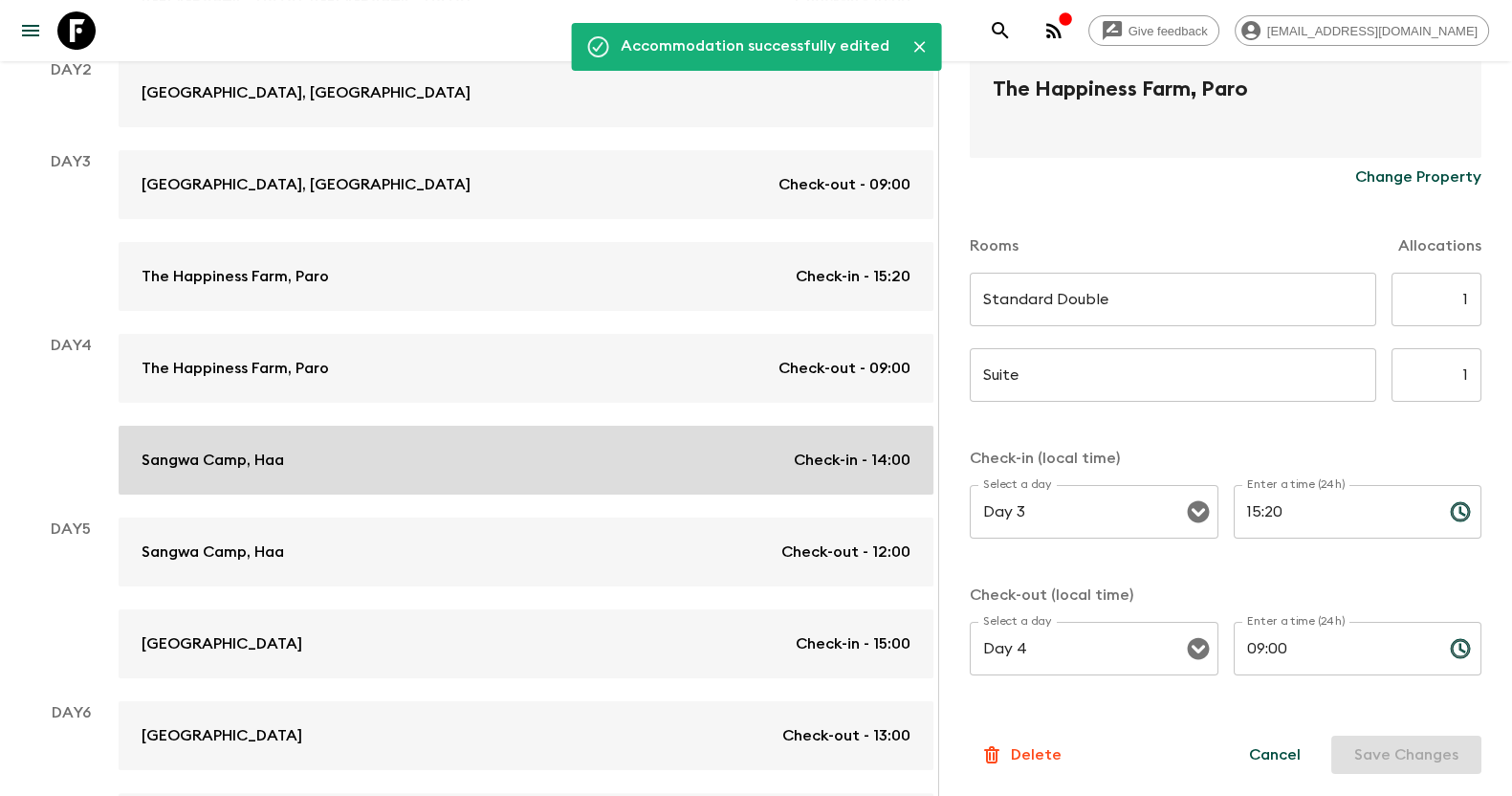
click at [361, 457] on div "Sangwa Camp, Haa Check-in - 14:00" at bounding box center [525, 460] width 769 height 23
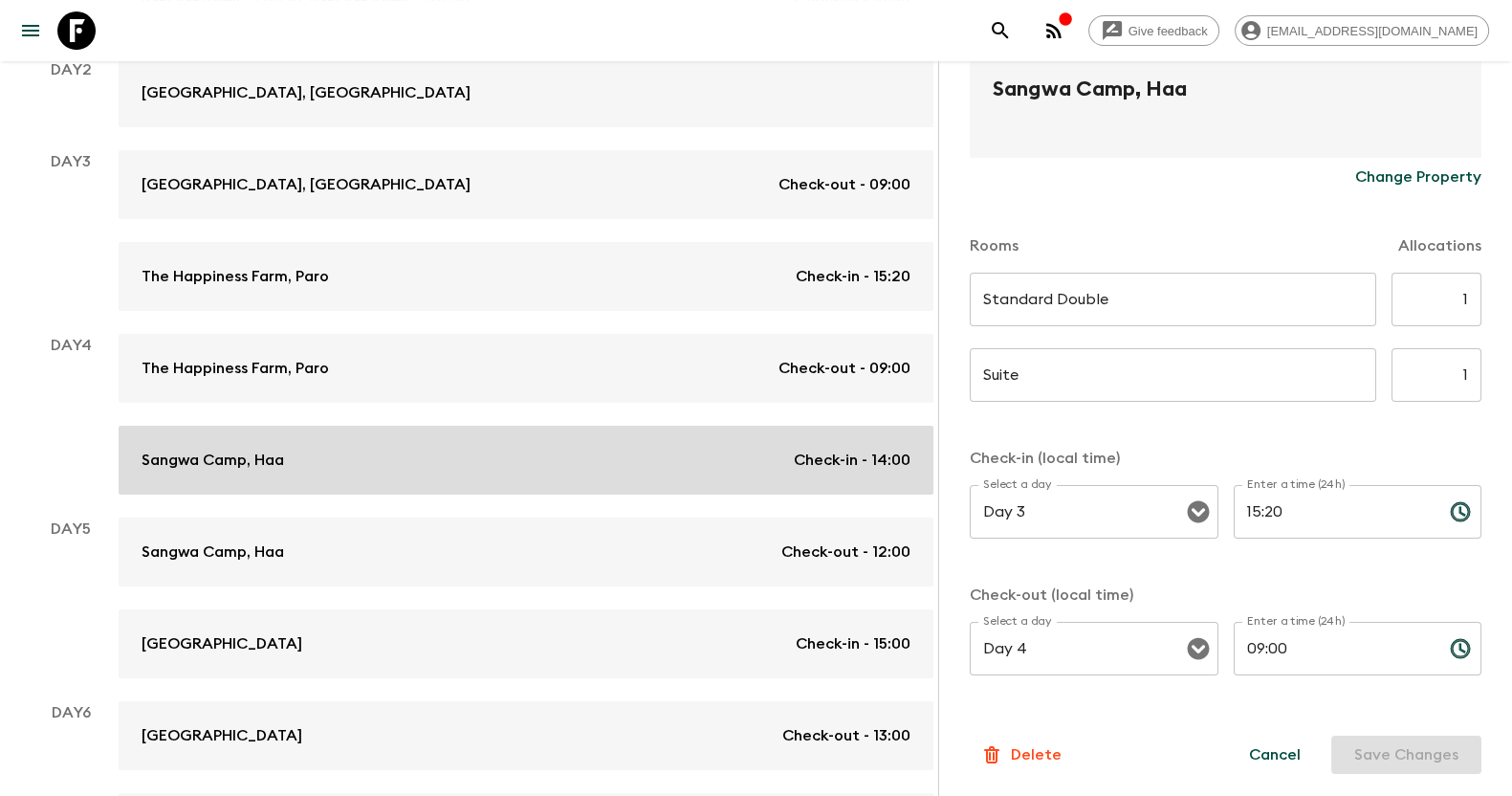
type input "0"
type input "Day 4"
type input "14:00"
type input "Day 5"
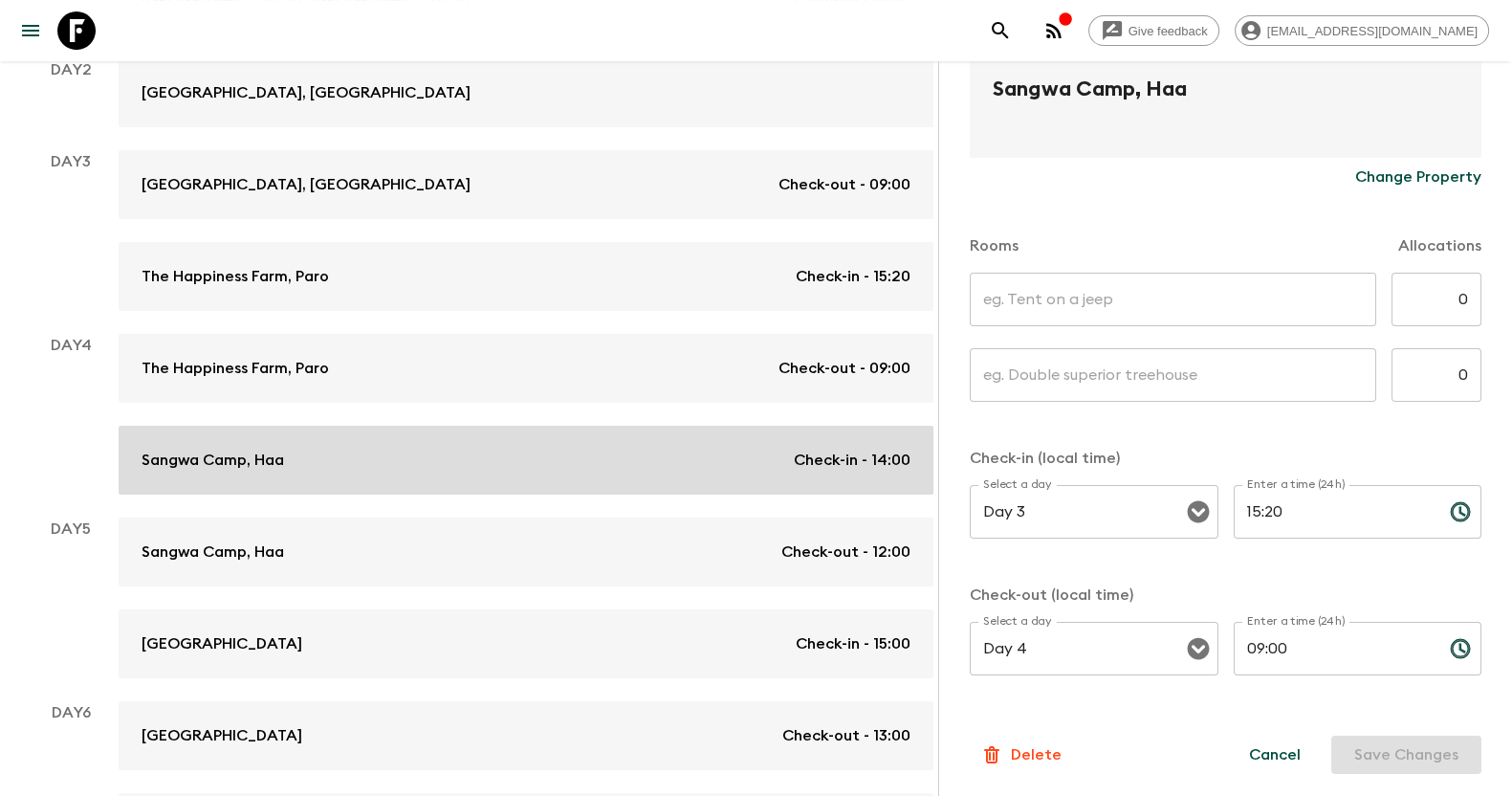
type input "12:00"
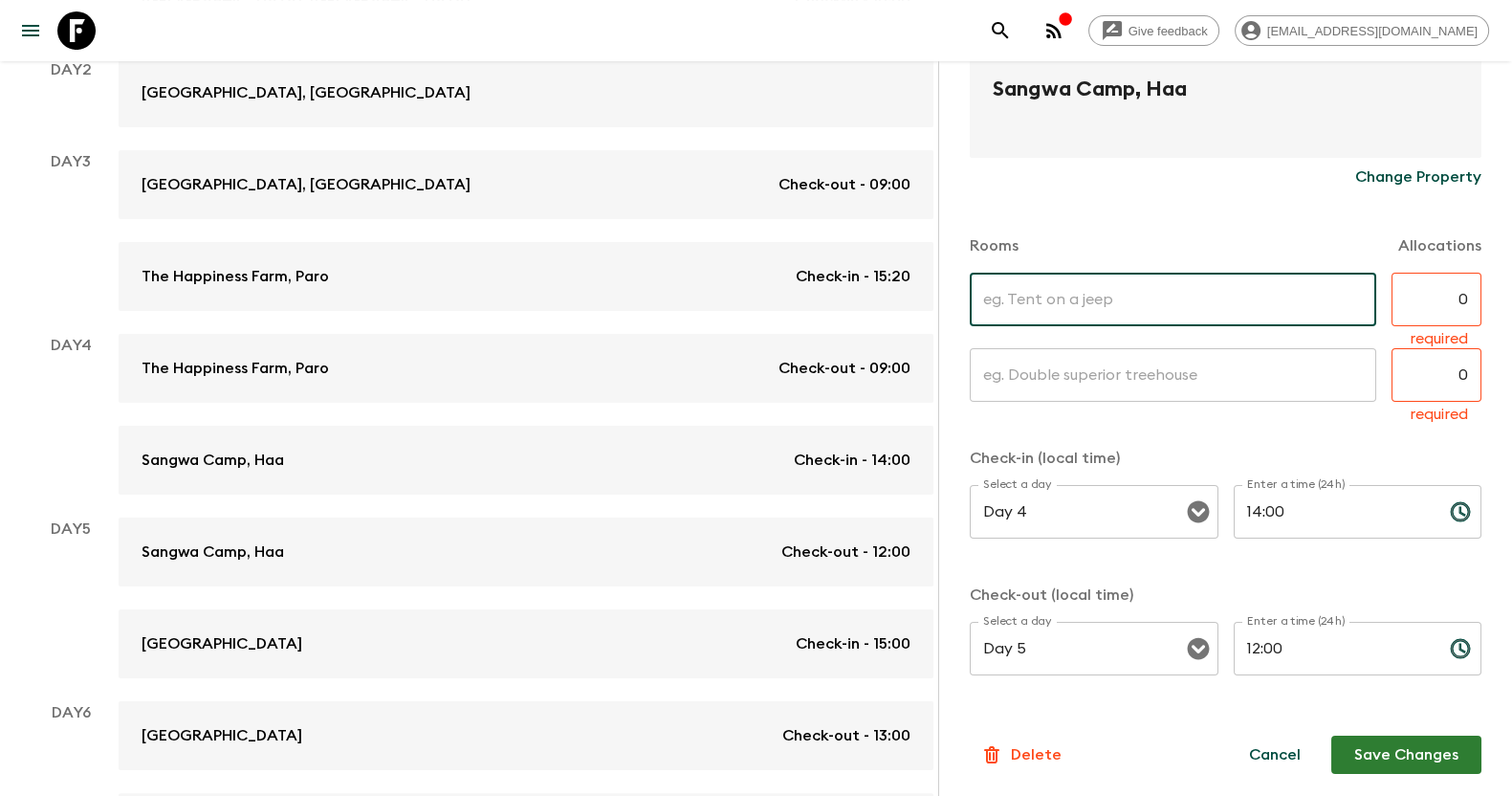
click at [1024, 312] on input "text" at bounding box center [1172, 300] width 406 height 54
click at [1038, 299] on input "Luxury Tented" at bounding box center [1172, 300] width 406 height 54
click at [1138, 304] on input "Luxury Layap Tented" at bounding box center [1172, 300] width 406 height 54
type input "Luxury Layap Tented Suite"
click at [1064, 369] on input "text" at bounding box center [1172, 375] width 406 height 54
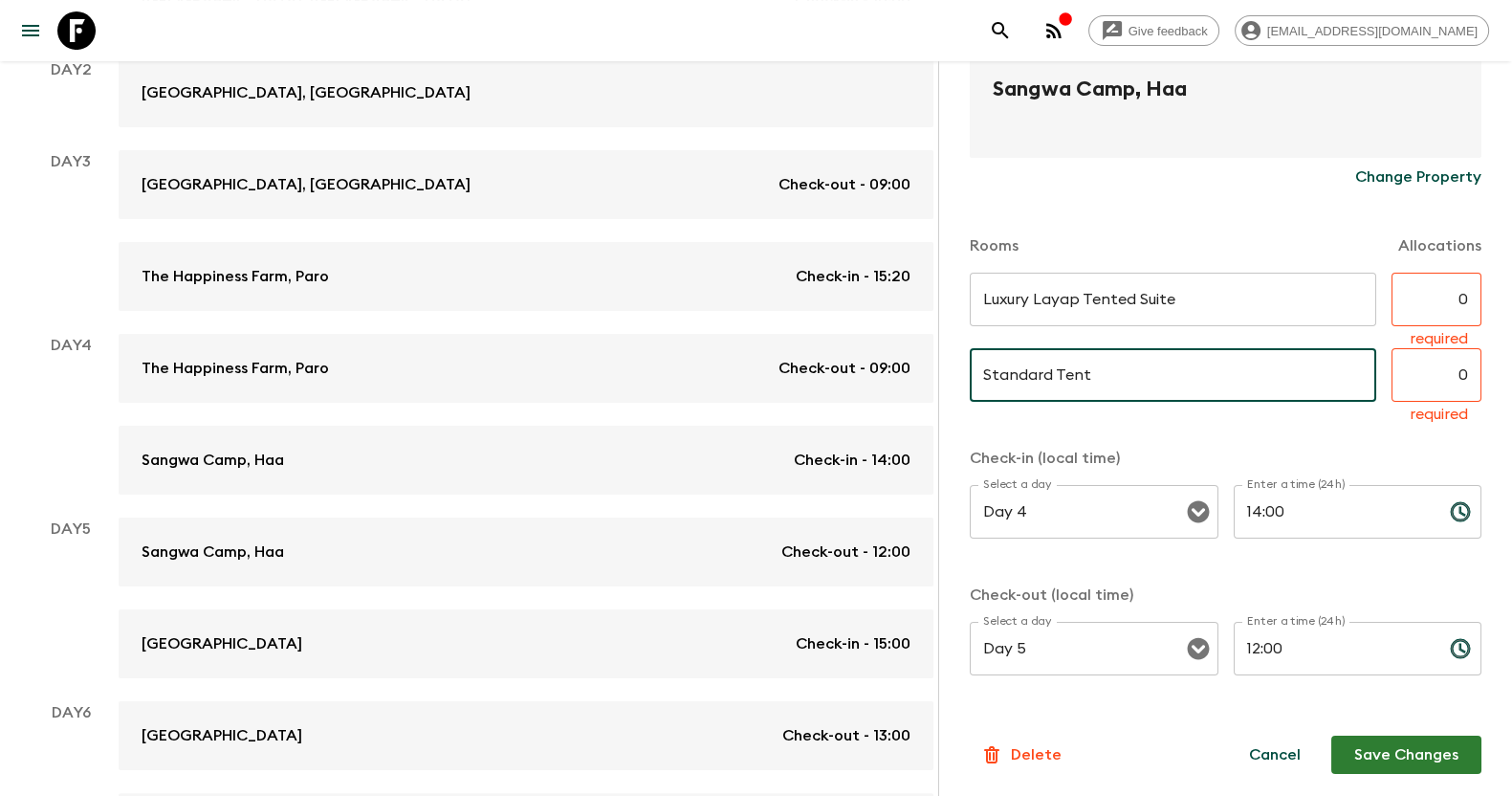
type input "Standard Tent"
click at [1432, 314] on input "0" at bounding box center [1436, 300] width 90 height 54
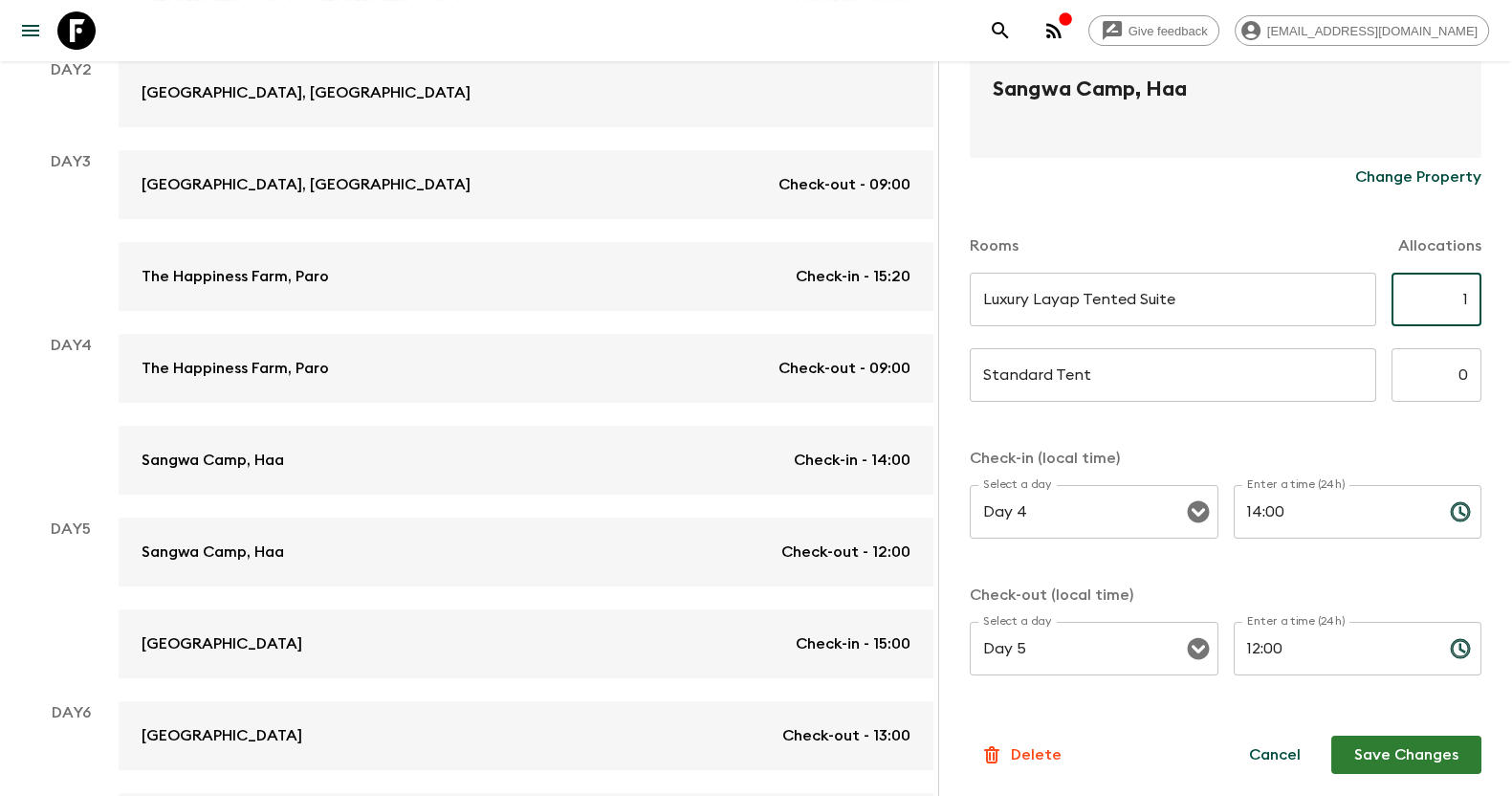
type input "1"
click at [1444, 383] on input "0" at bounding box center [1436, 375] width 90 height 54
type input "1"
click at [1429, 753] on button "Save Changes" at bounding box center [1405, 755] width 150 height 38
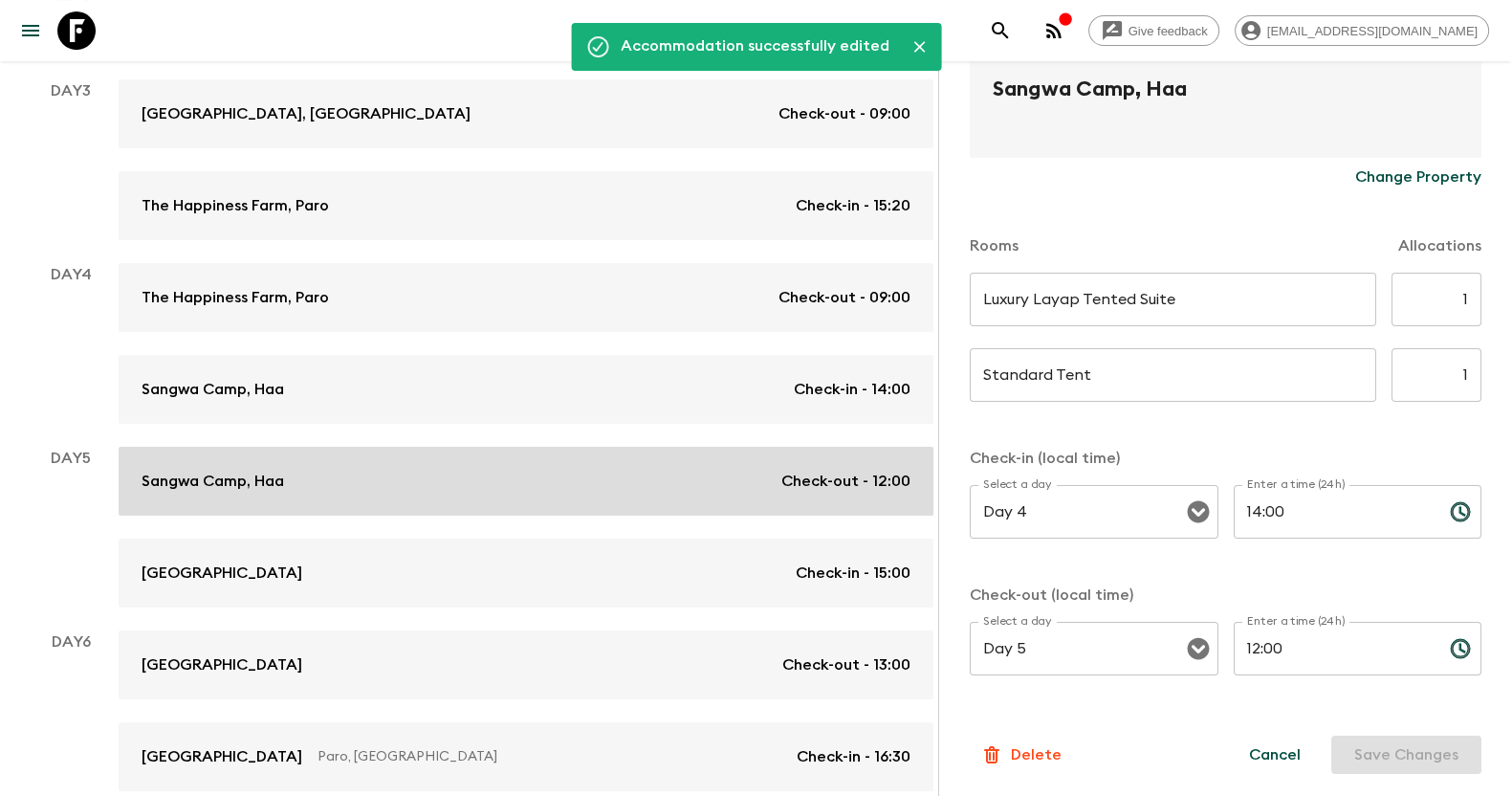
scroll to position [477, 0]
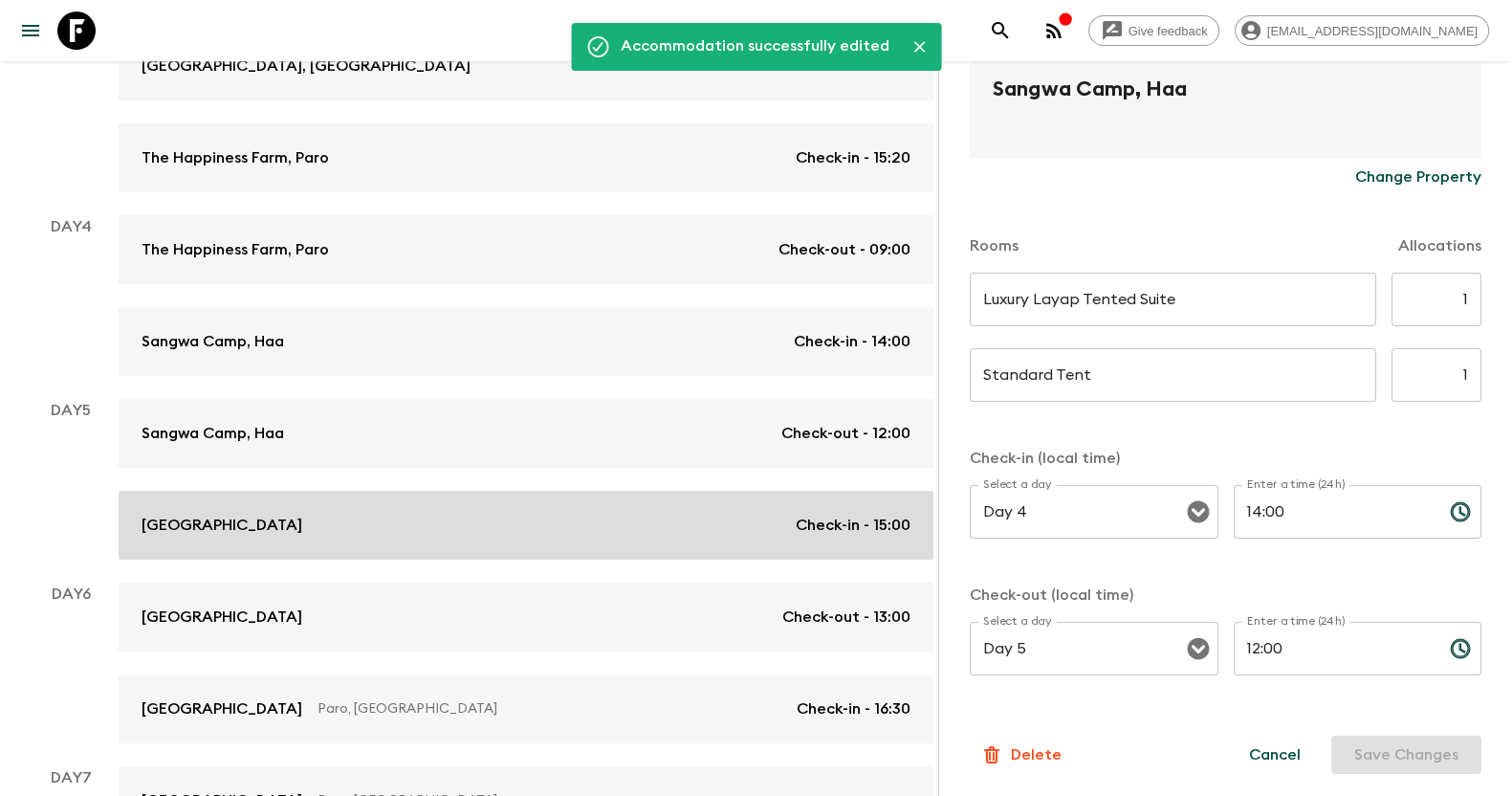
click at [524, 522] on div "[GEOGRAPHIC_DATA] Check-in - 15:00" at bounding box center [525, 525] width 769 height 23
type input "Day 5"
type input "15:00"
type input "Day 6"
type input "13:00"
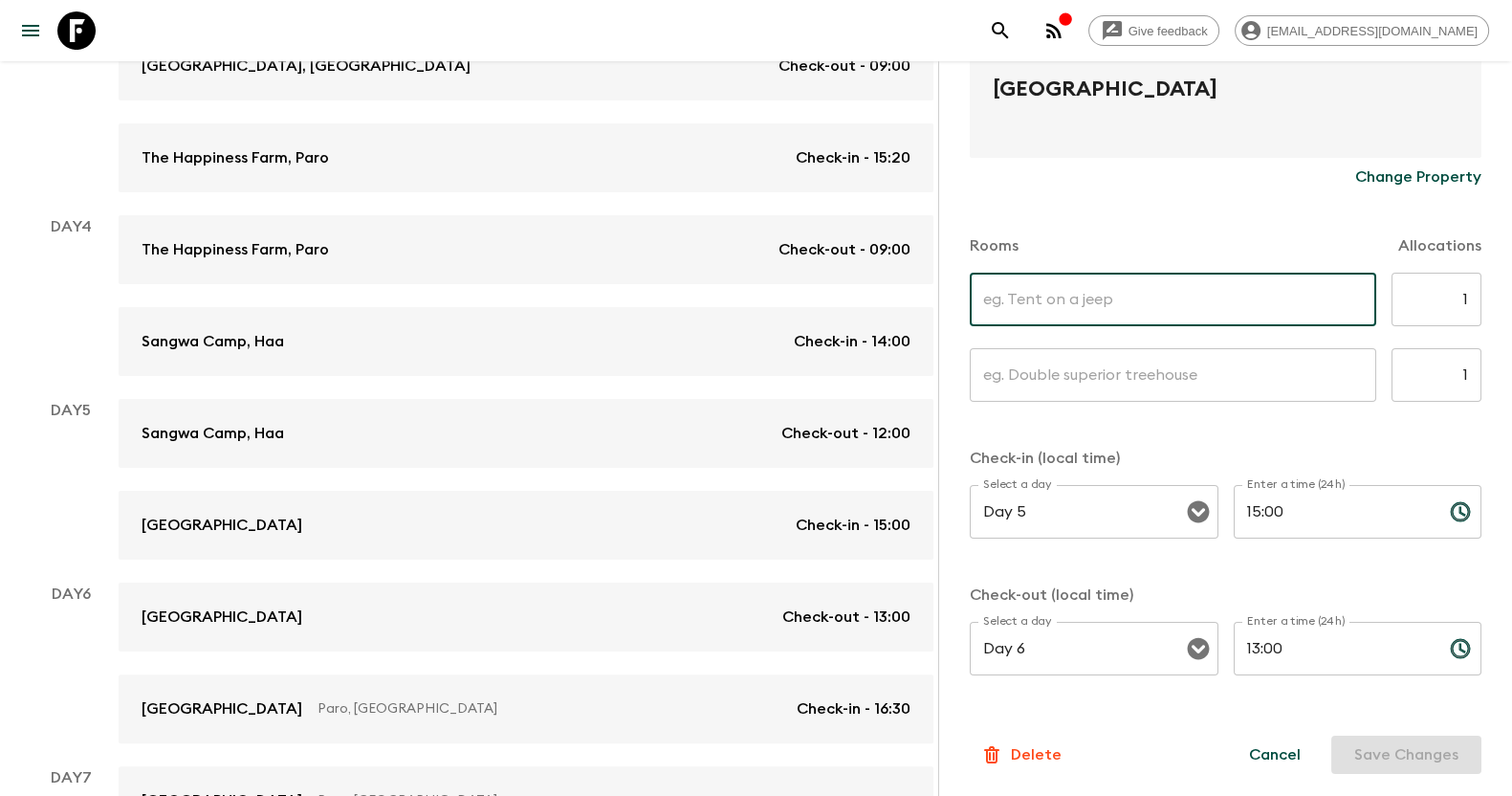
click at [1043, 299] on input "text" at bounding box center [1172, 300] width 406 height 54
type input "F"
type input "Guest House"
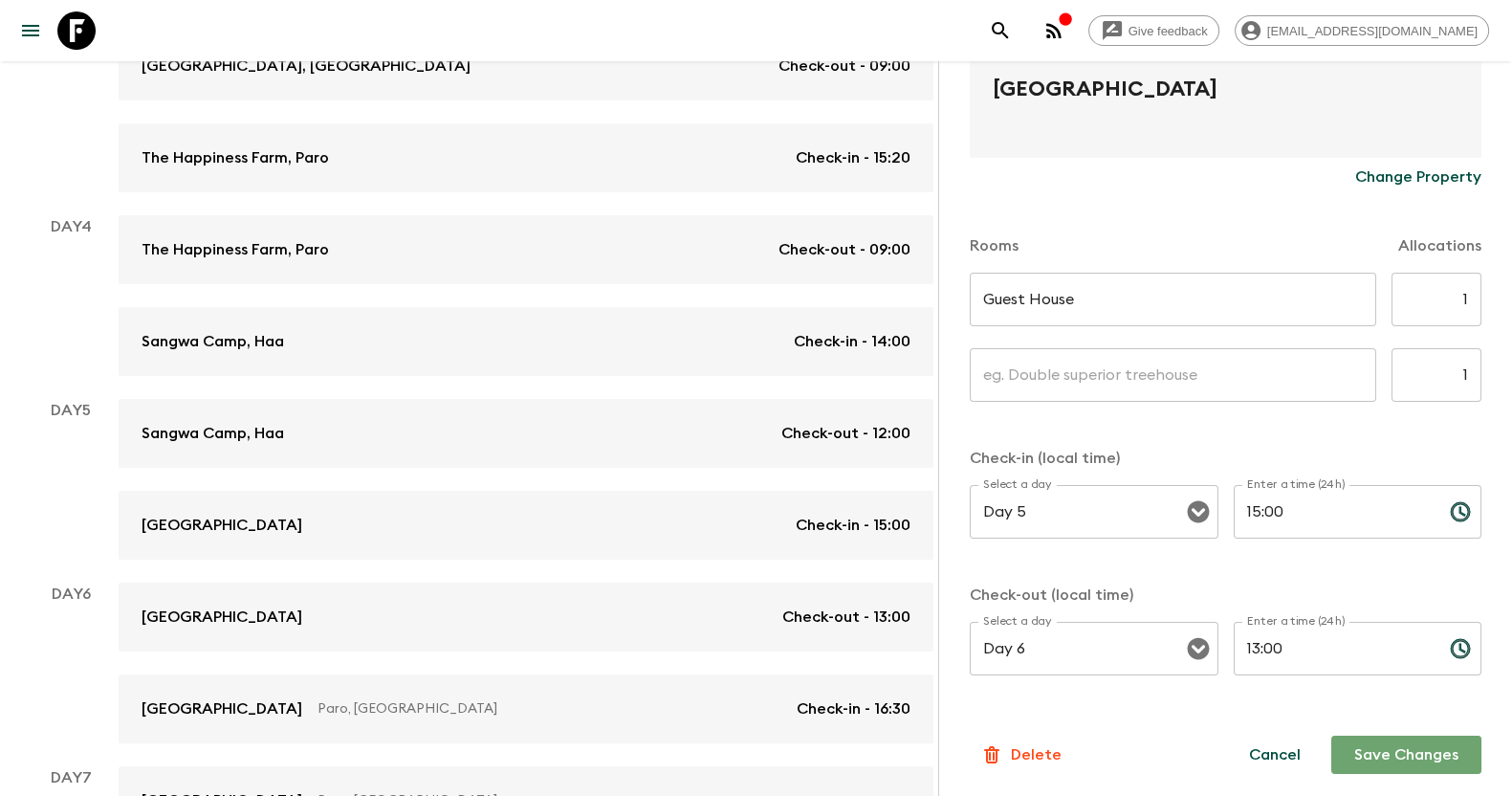
click at [1357, 751] on button "Save Changes" at bounding box center [1405, 755] width 150 height 38
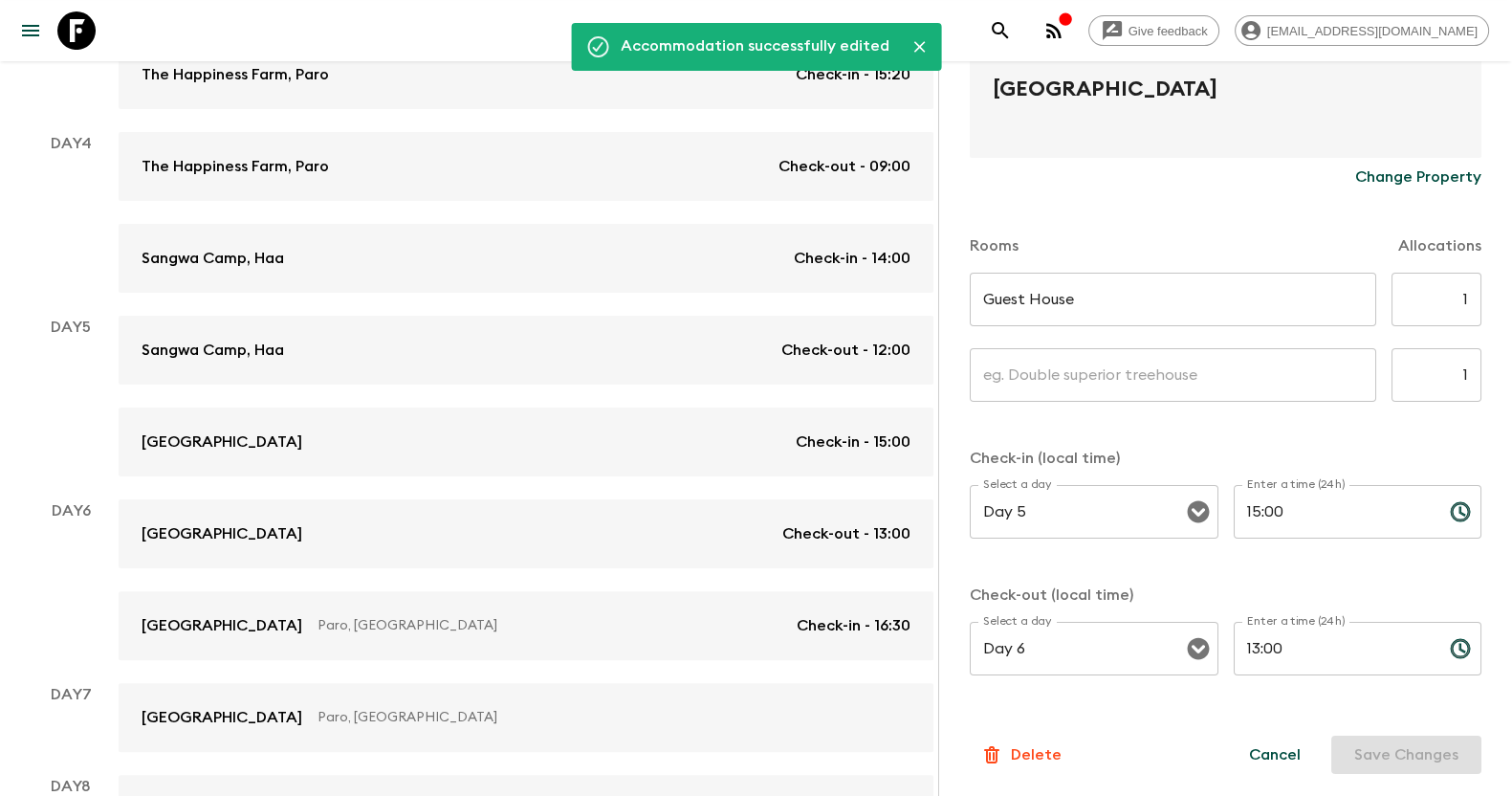
scroll to position [598, 0]
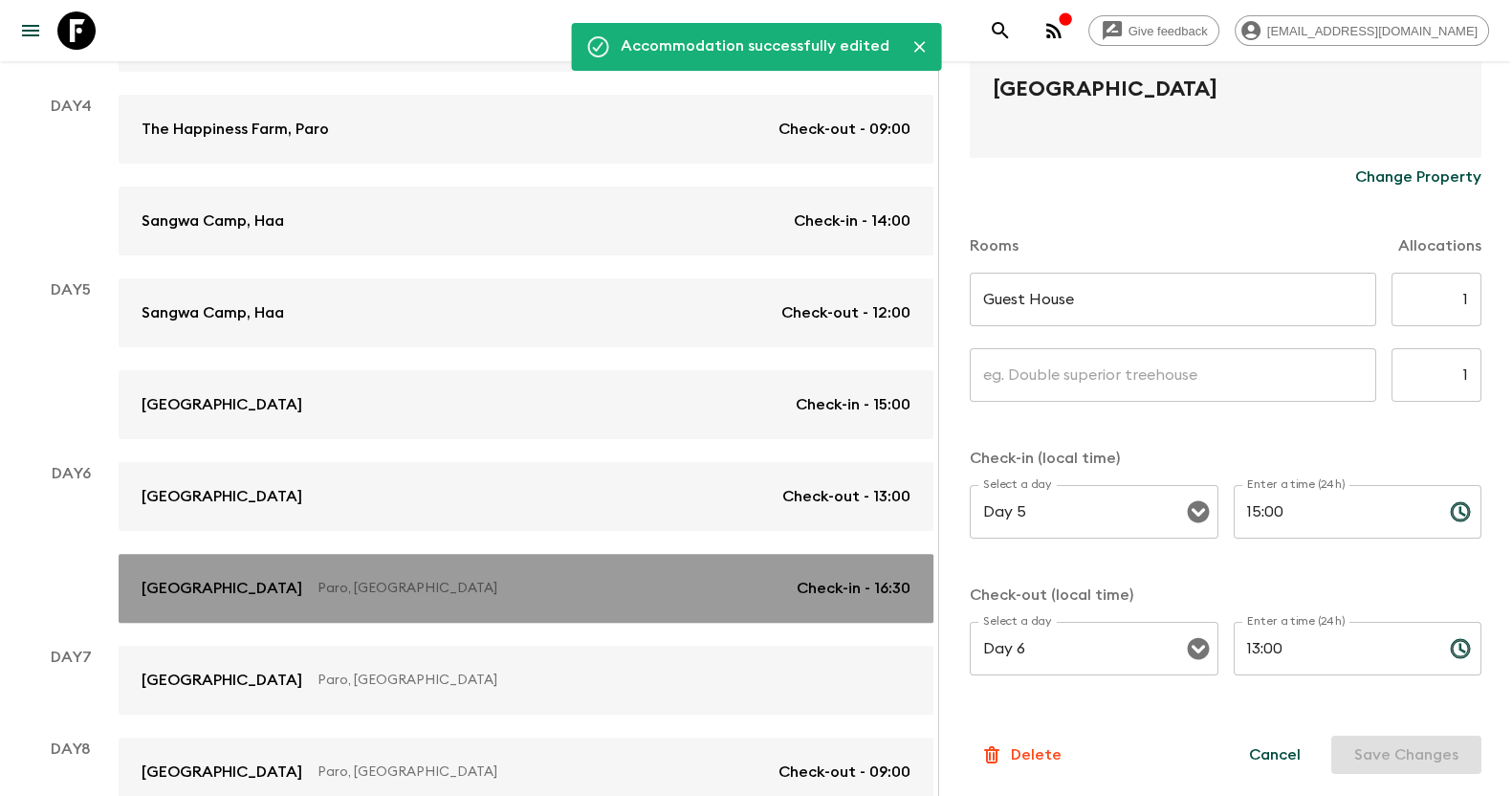
click at [522, 585] on p "Paro, [GEOGRAPHIC_DATA]" at bounding box center [549, 589] width 464 height 19
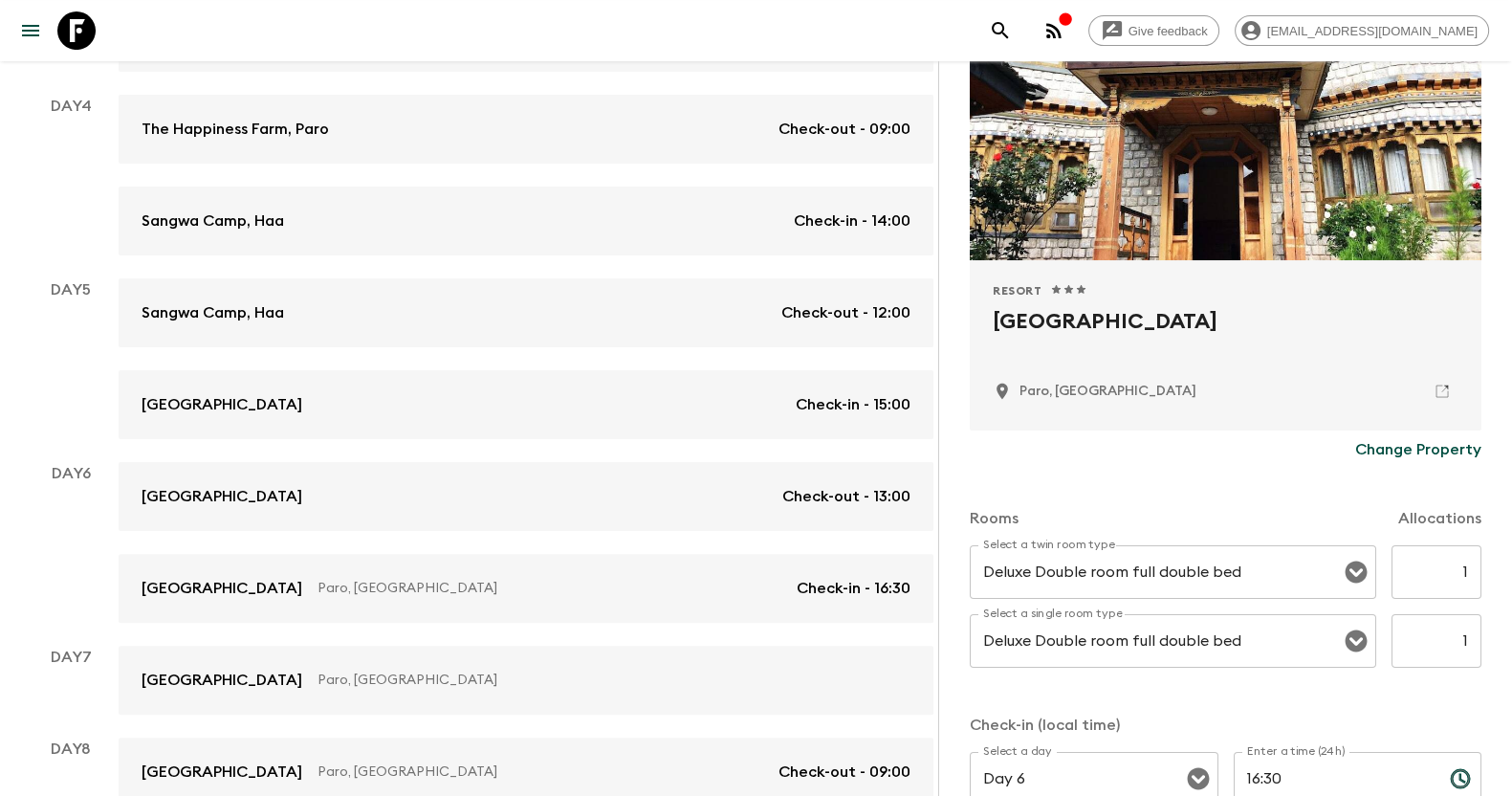
scroll to position [359, 0]
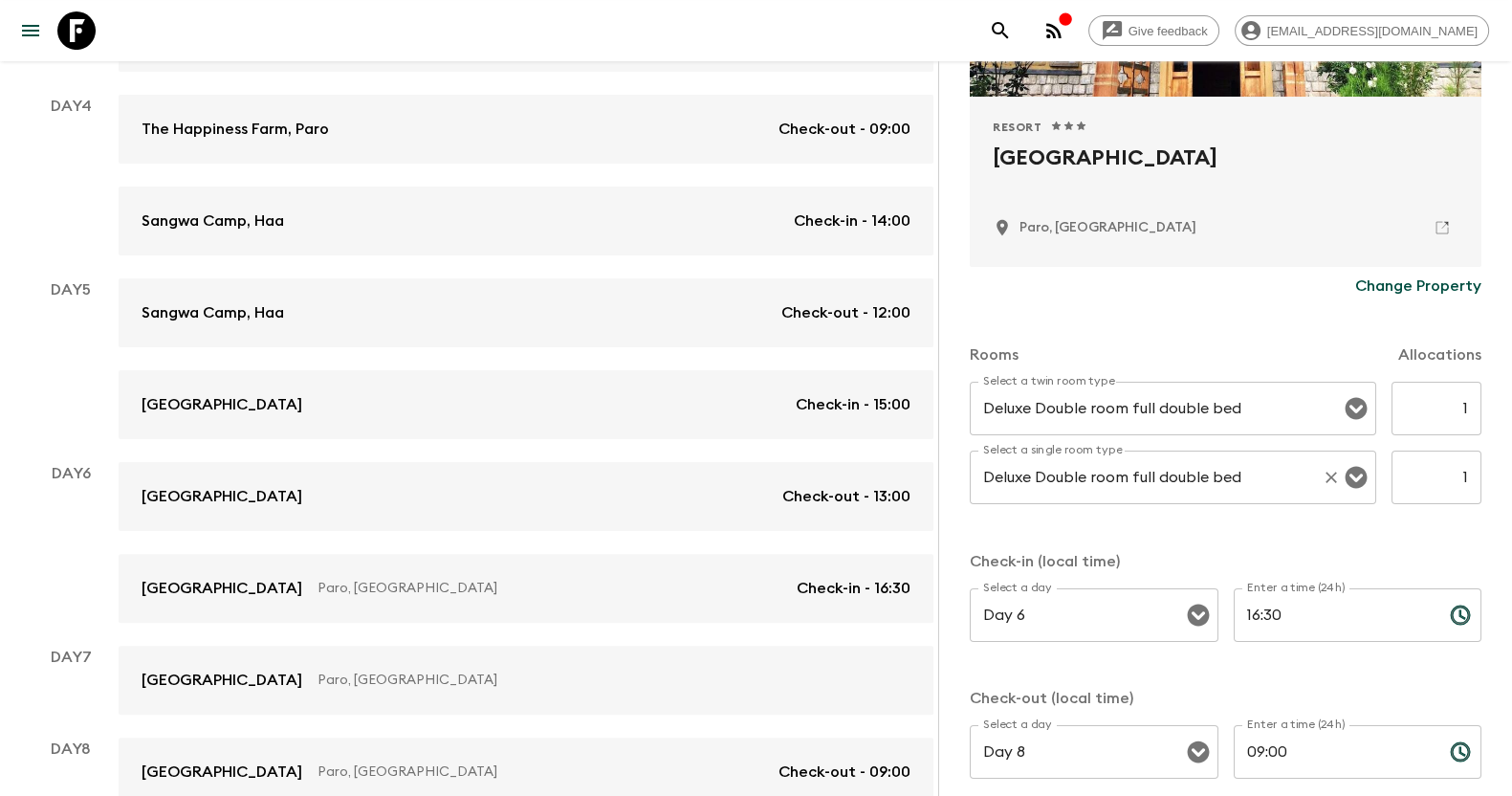
click at [1345, 479] on icon "Open" at bounding box center [1356, 477] width 22 height 22
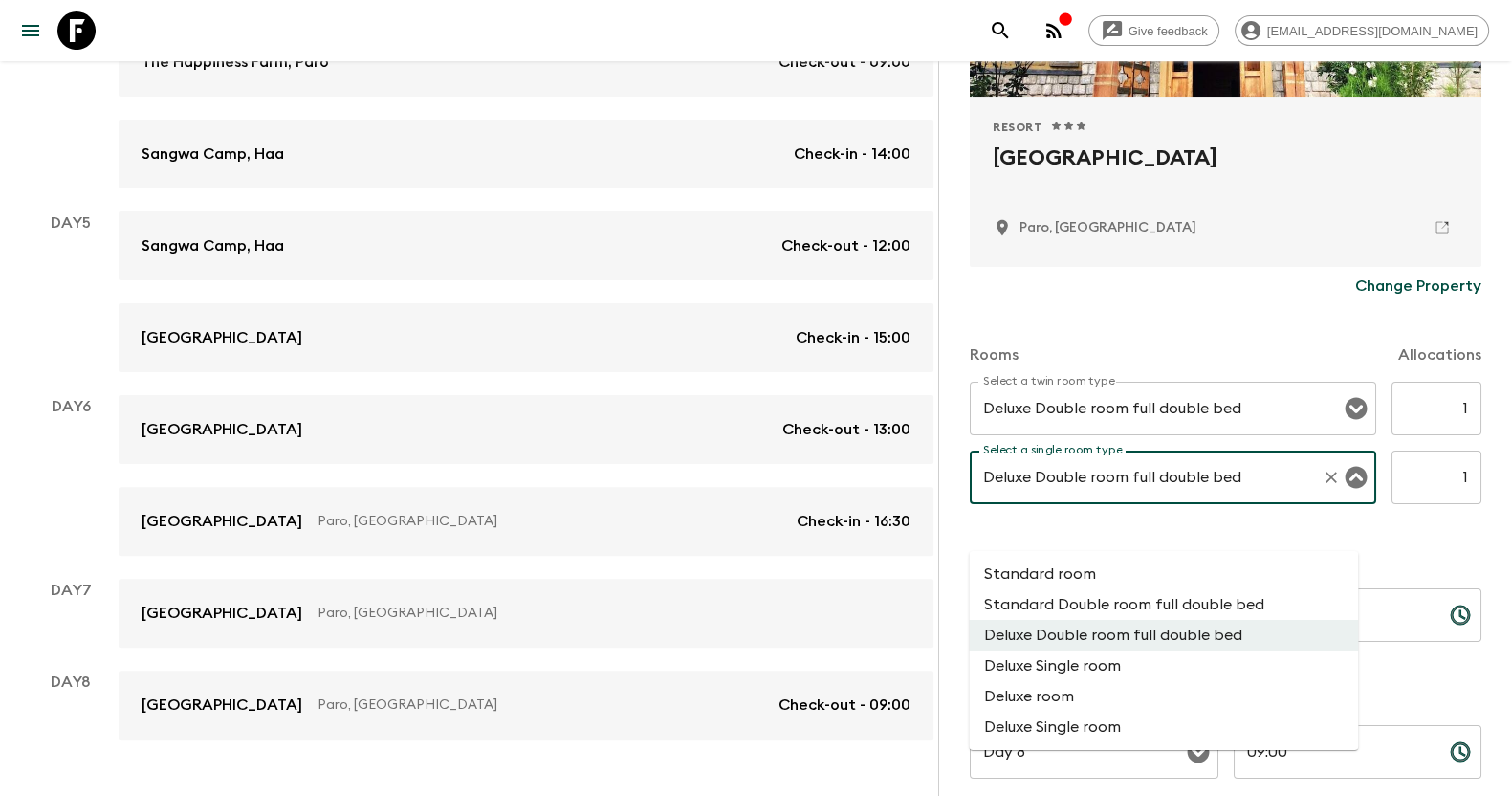
scroll to position [712, 0]
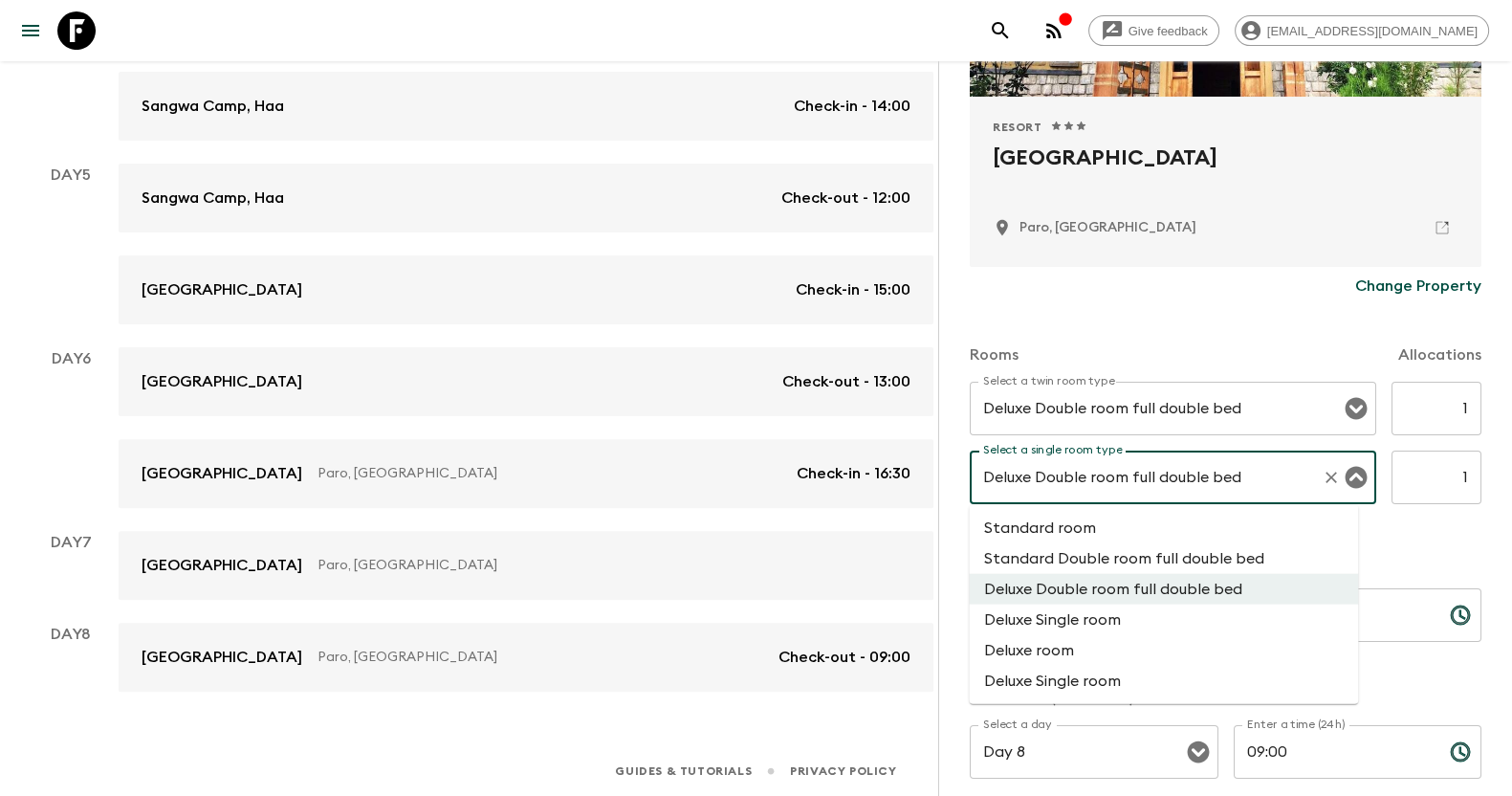
click at [1118, 564] on li "Standard Double room full double bed" at bounding box center [1163, 559] width 389 height 31
type input "Standard Double room full double bed"
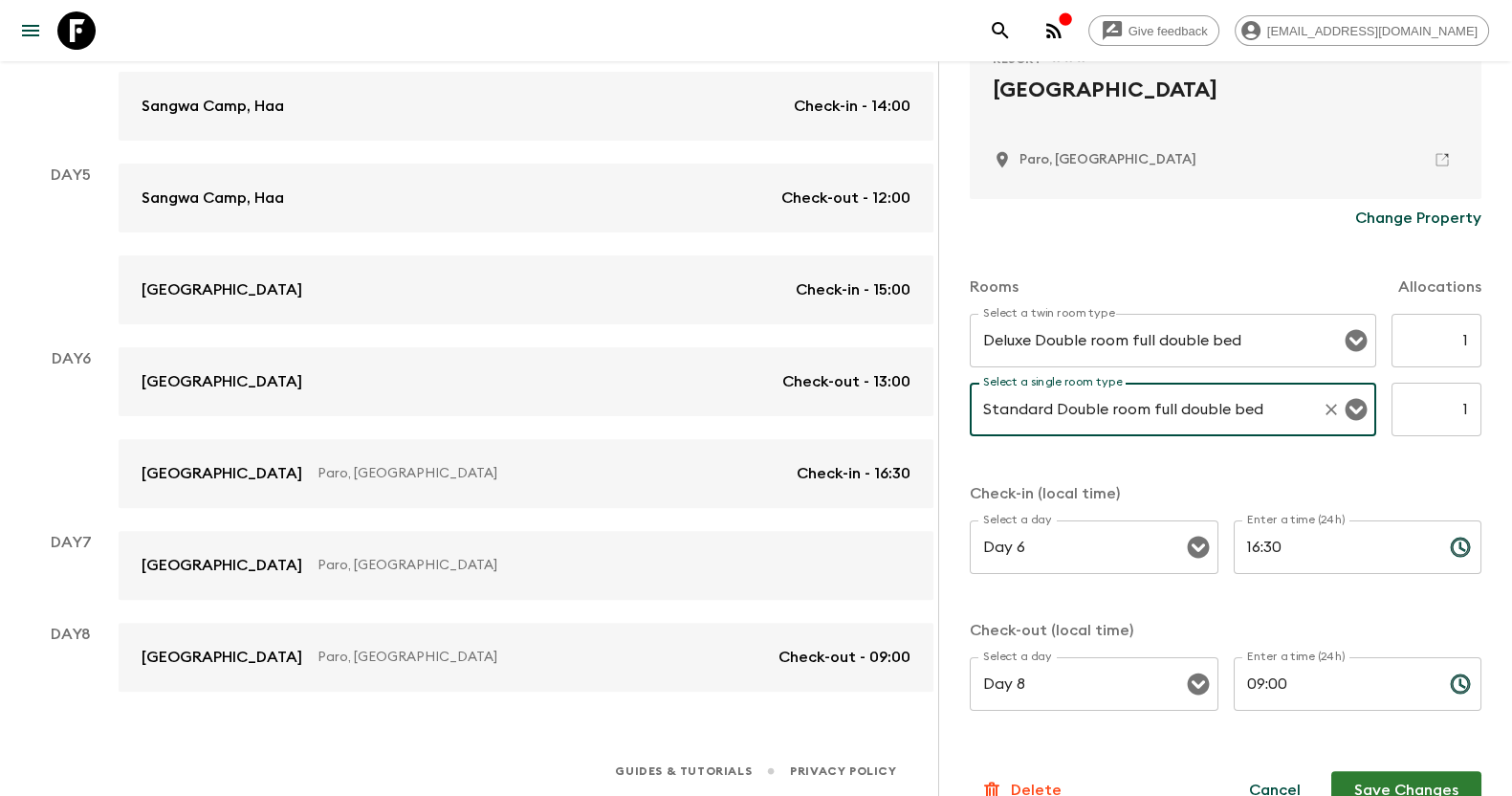
scroll to position [463, 0]
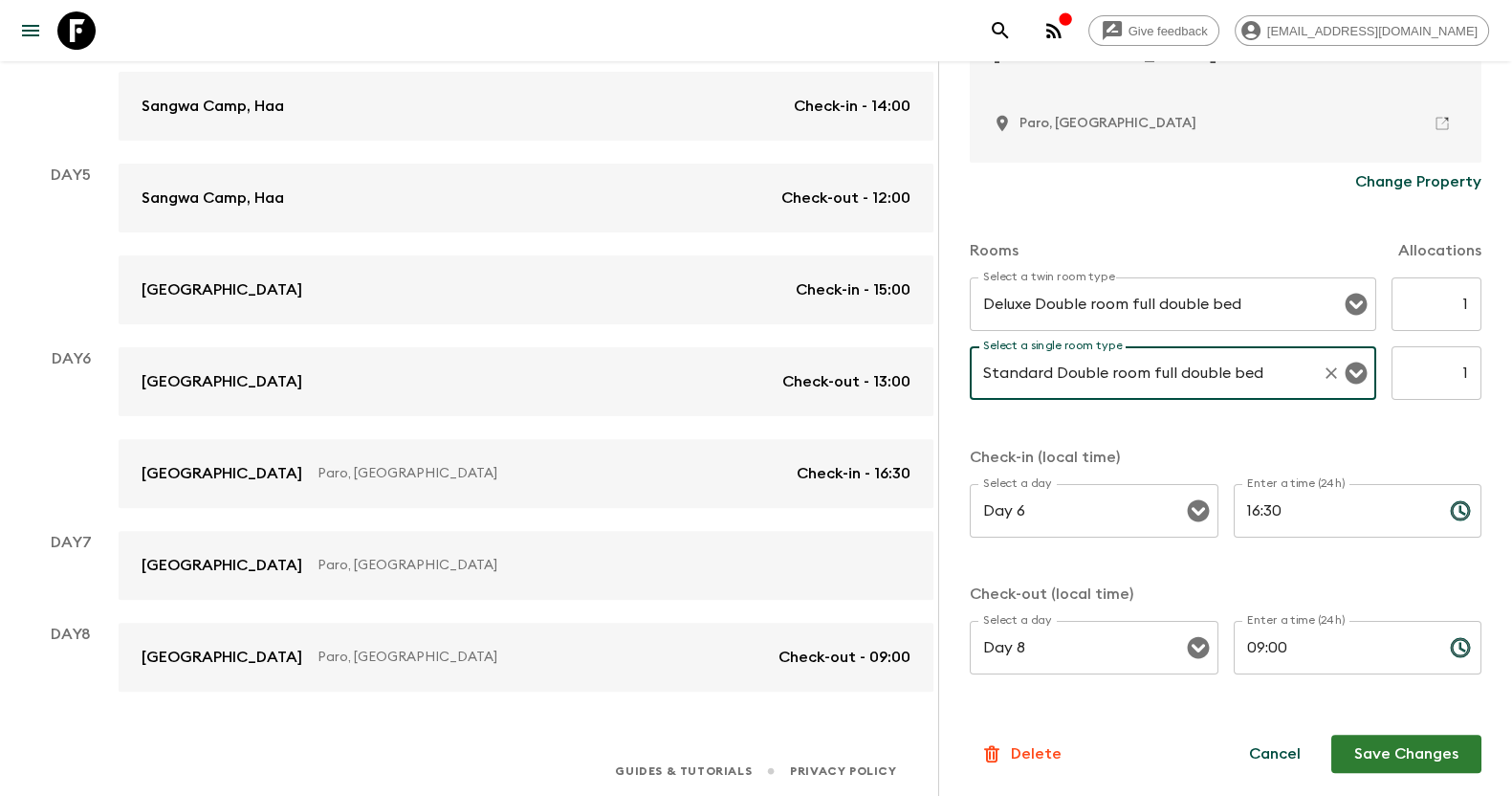
click at [1396, 744] on button "Save Changes" at bounding box center [1405, 754] width 150 height 38
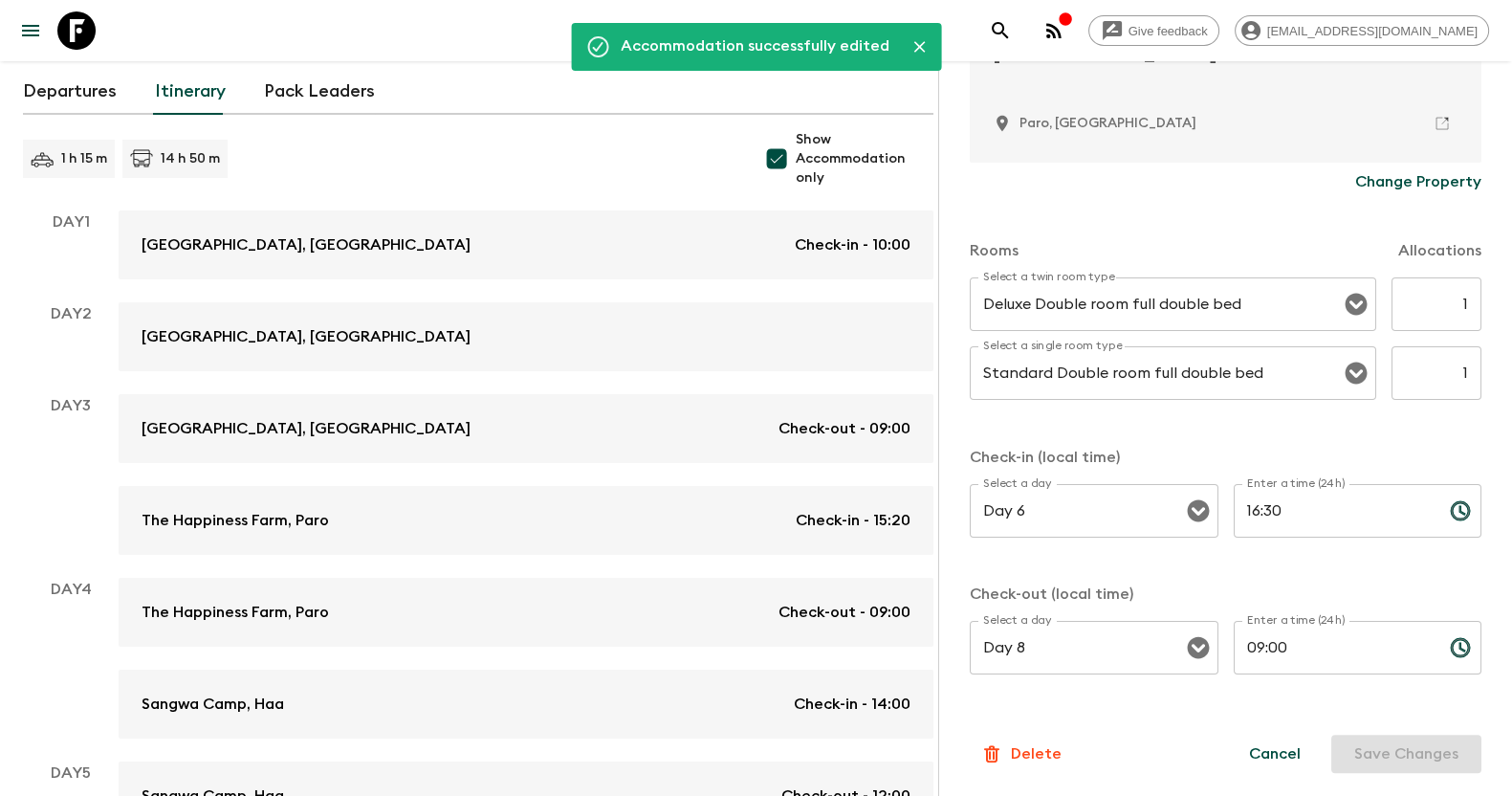
scroll to position [0, 0]
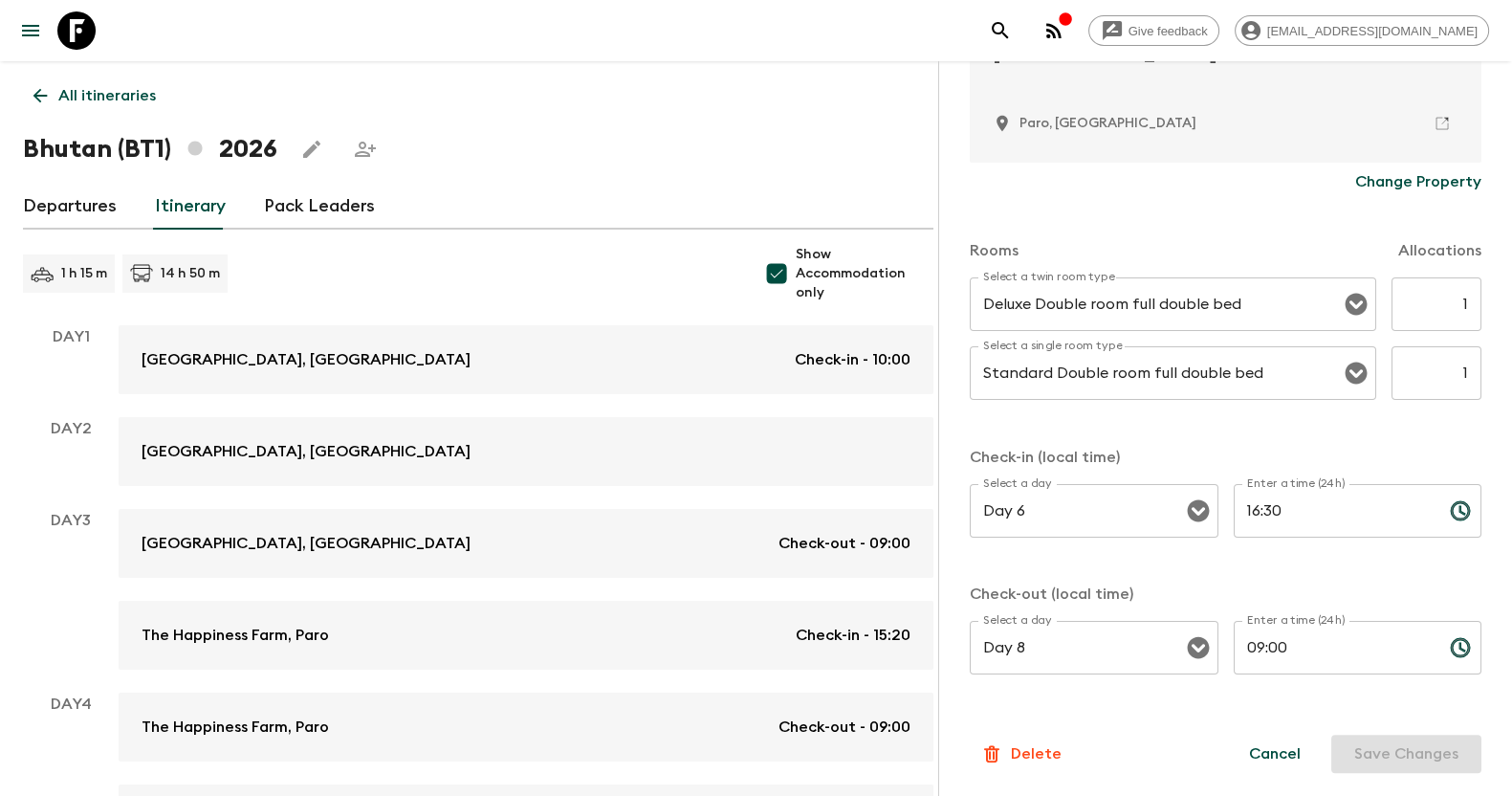
click at [33, 93] on icon at bounding box center [40, 96] width 21 height 21
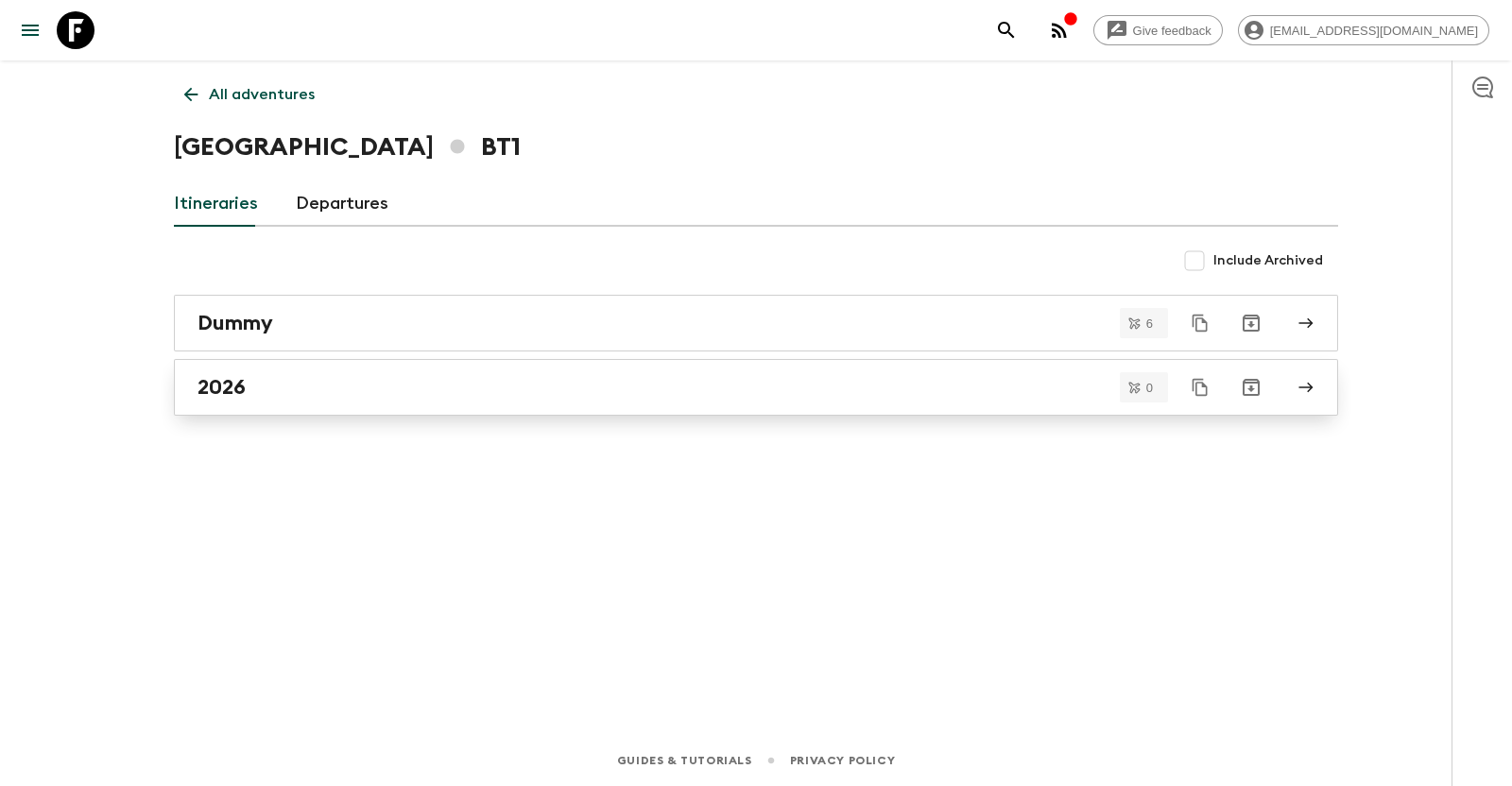
click at [368, 391] on div "2026" at bounding box center [737, 387] width 1080 height 25
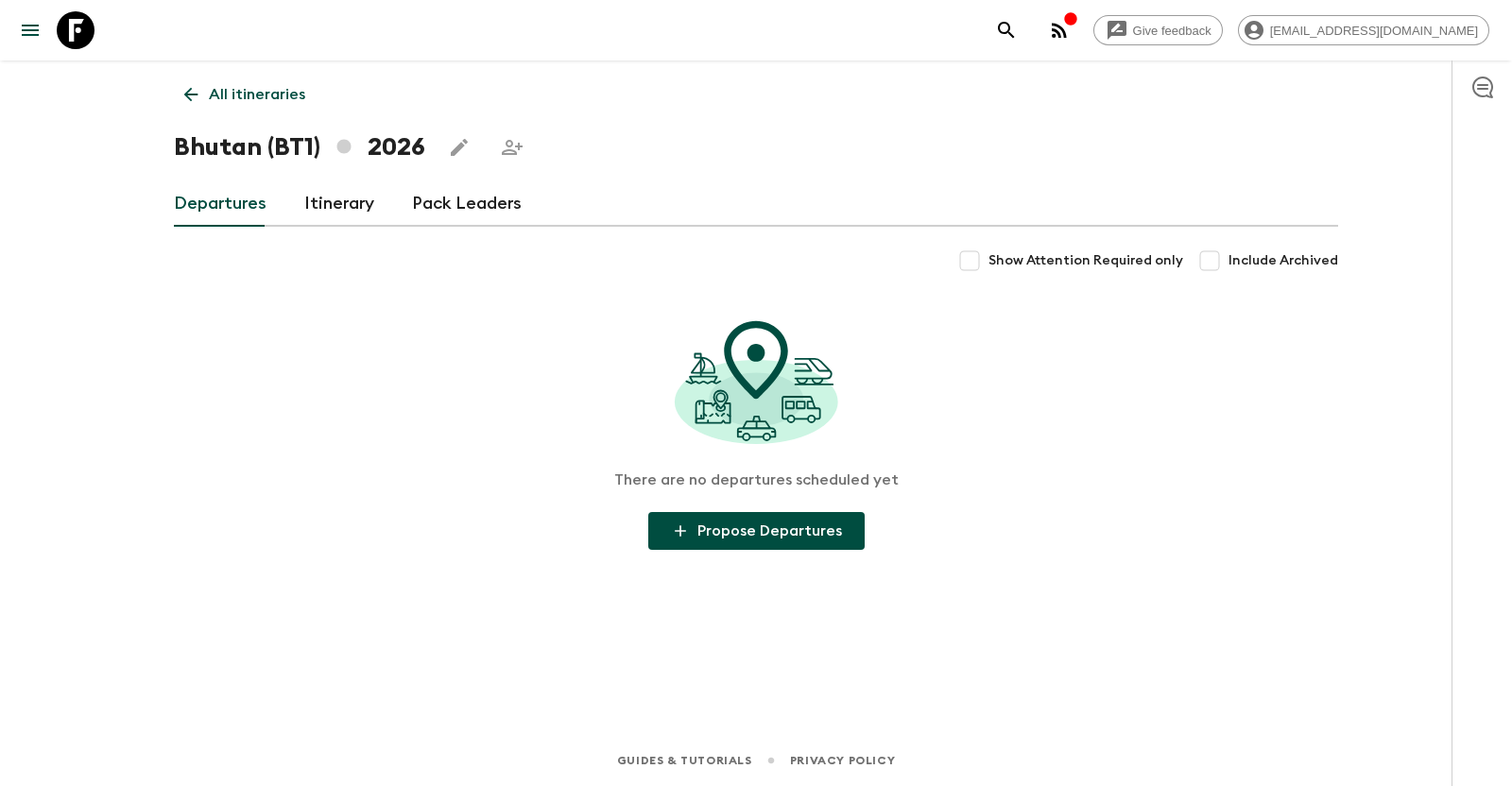
click at [345, 201] on link "Itinerary" at bounding box center [340, 204] width 70 height 46
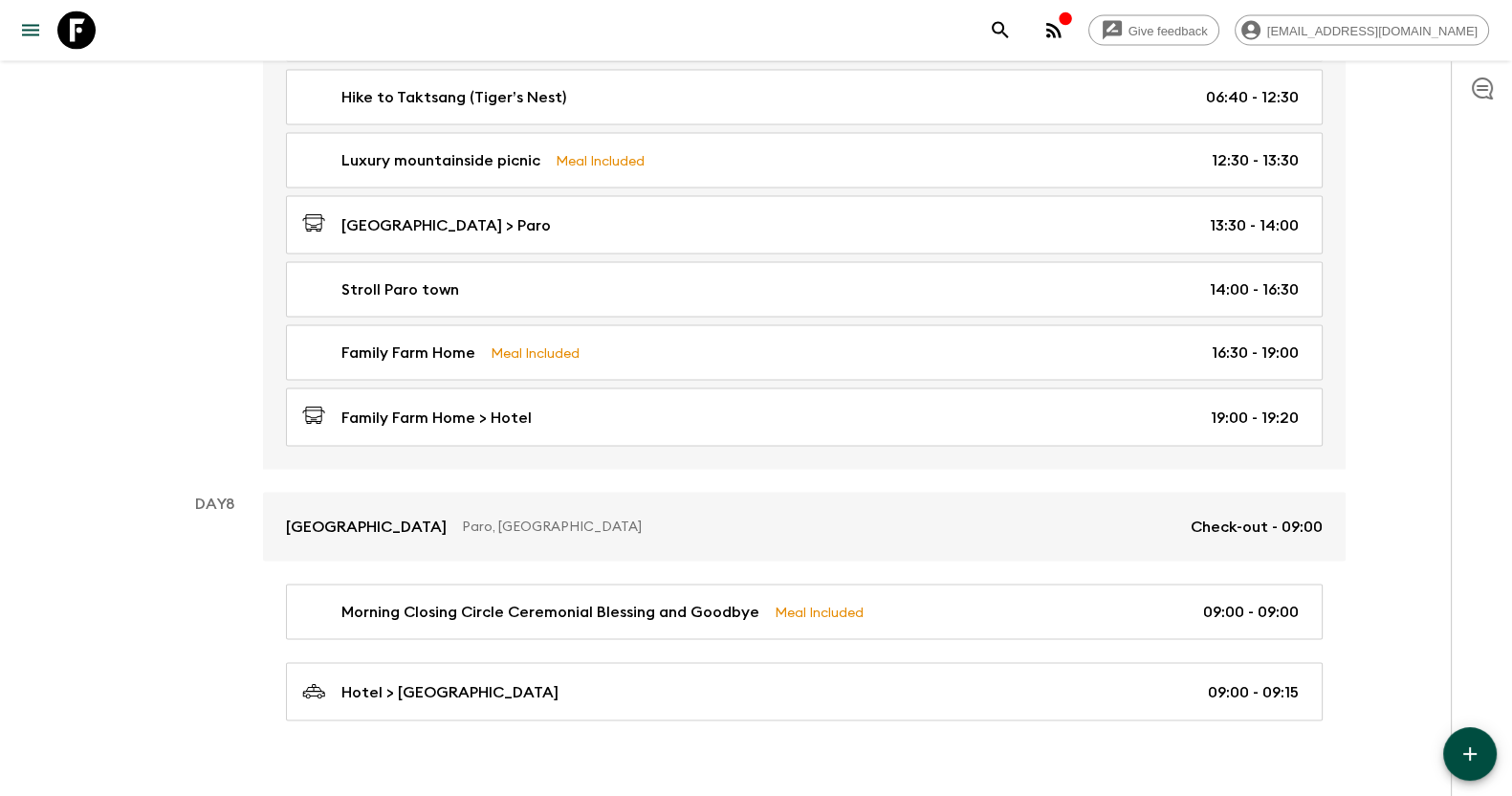
scroll to position [4860, 0]
